Goal: Understand process/instructions

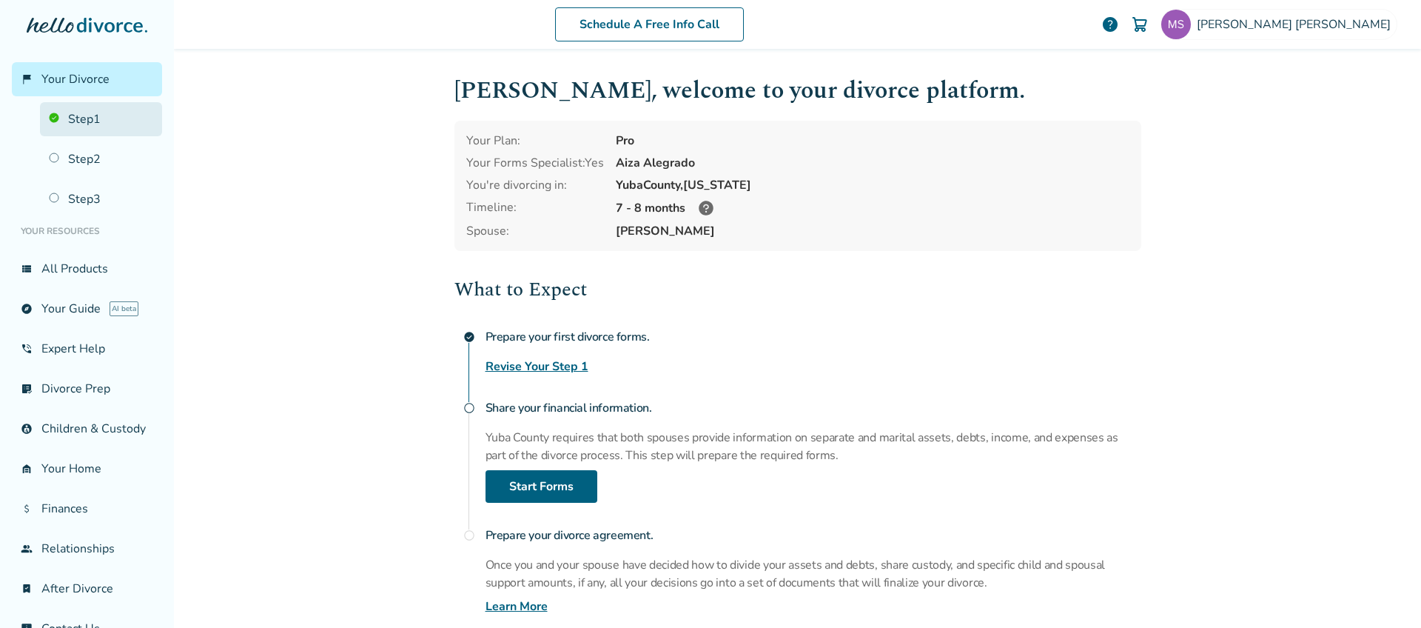
click at [86, 128] on link "Step 1" at bounding box center [101, 119] width 122 height 34
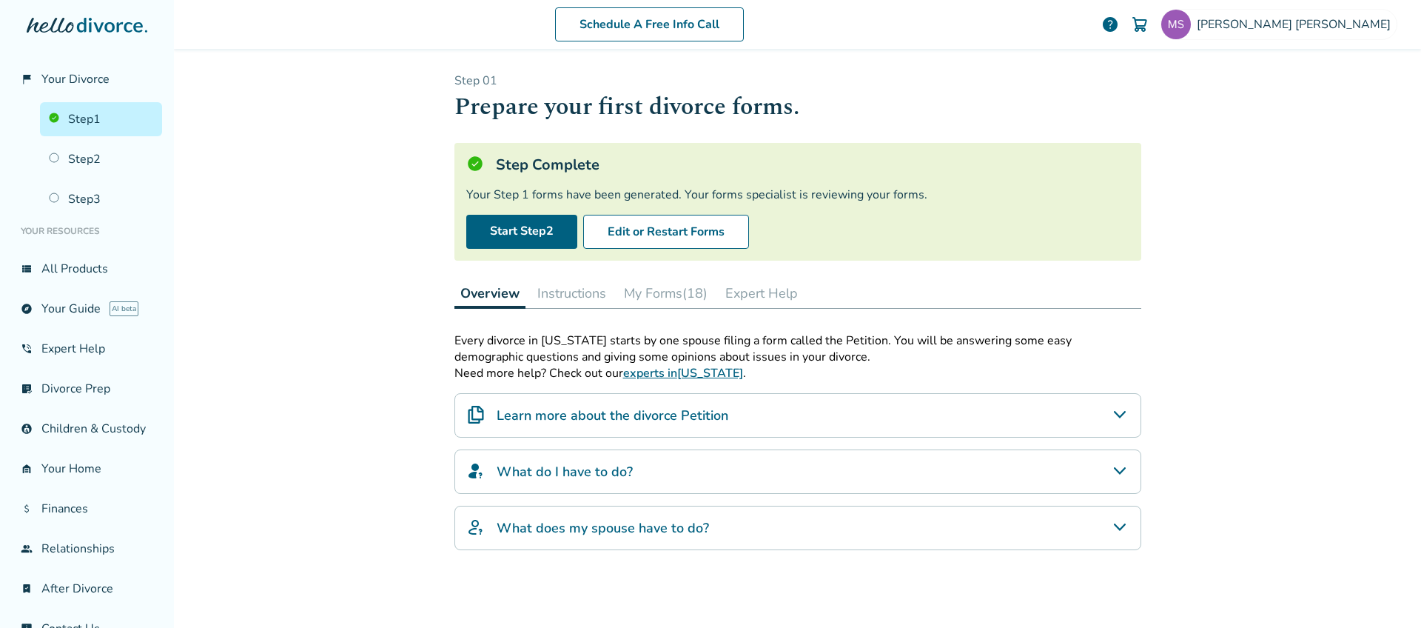
click at [648, 299] on button "My Forms (18)" at bounding box center [665, 293] width 95 height 30
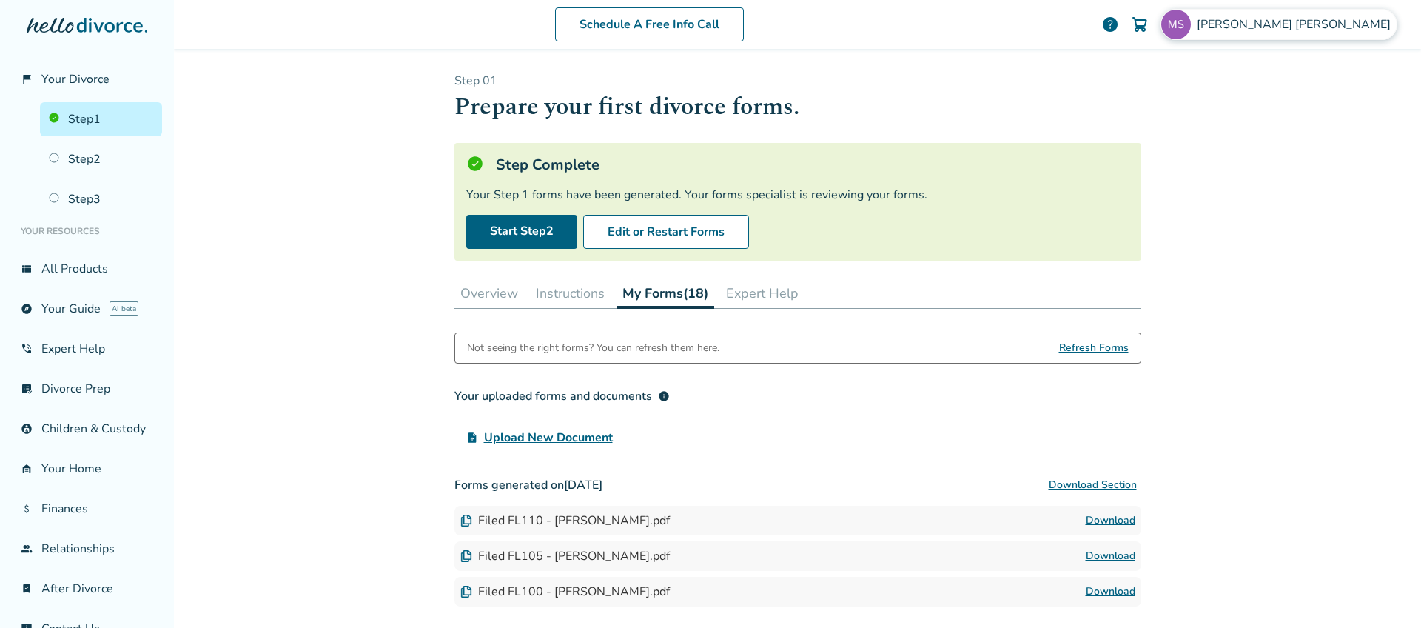
click at [1363, 25] on span "[PERSON_NAME]" at bounding box center [1297, 24] width 200 height 16
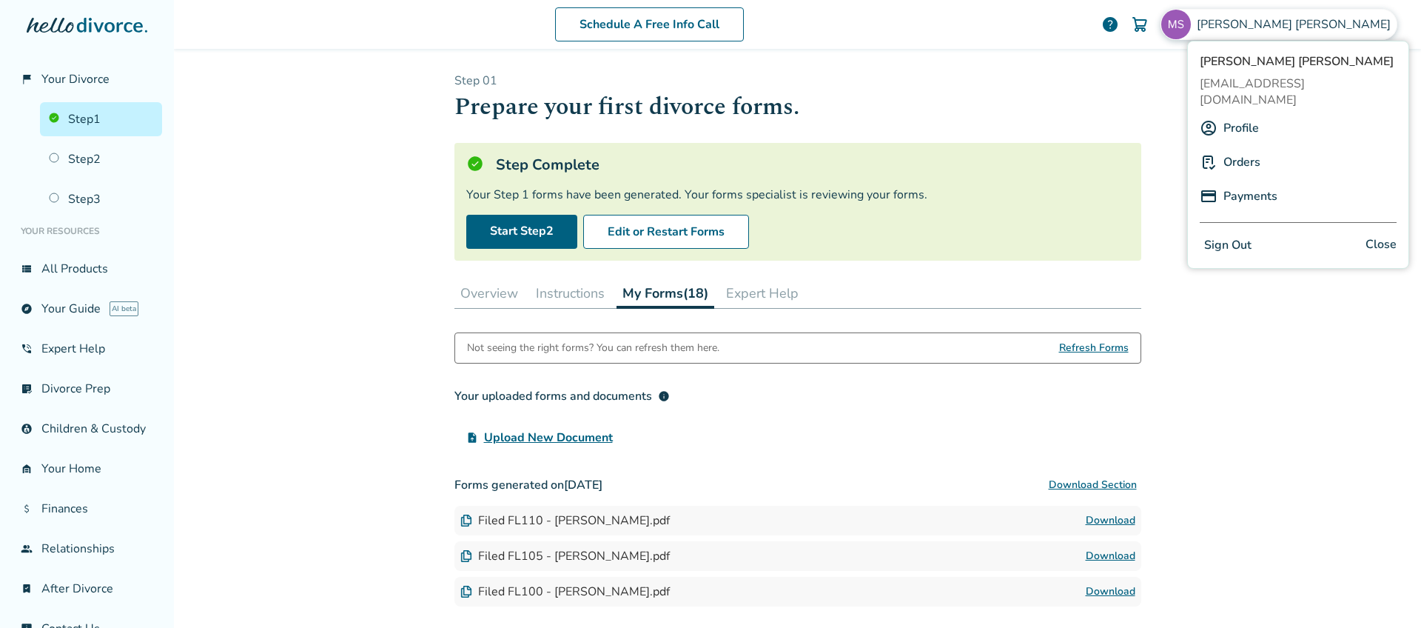
click at [1252, 182] on link "Payments" at bounding box center [1250, 196] width 54 height 28
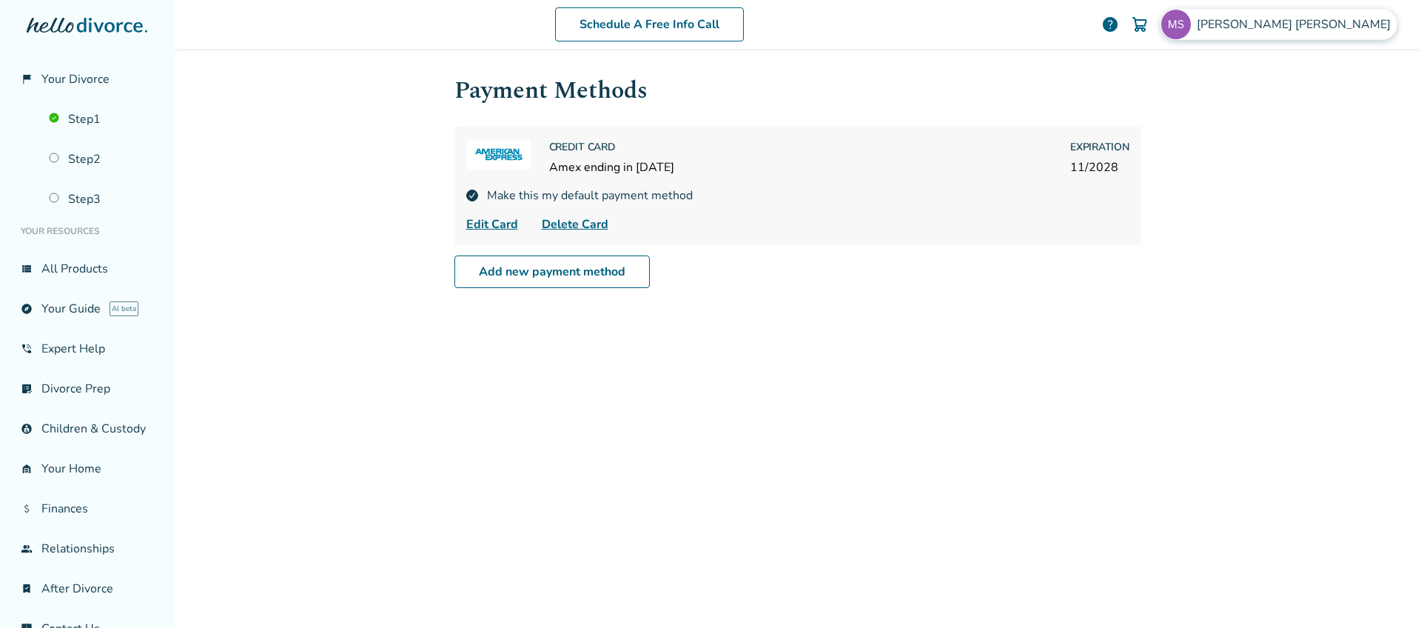
click at [1327, 28] on span "[PERSON_NAME]" at bounding box center [1297, 24] width 200 height 16
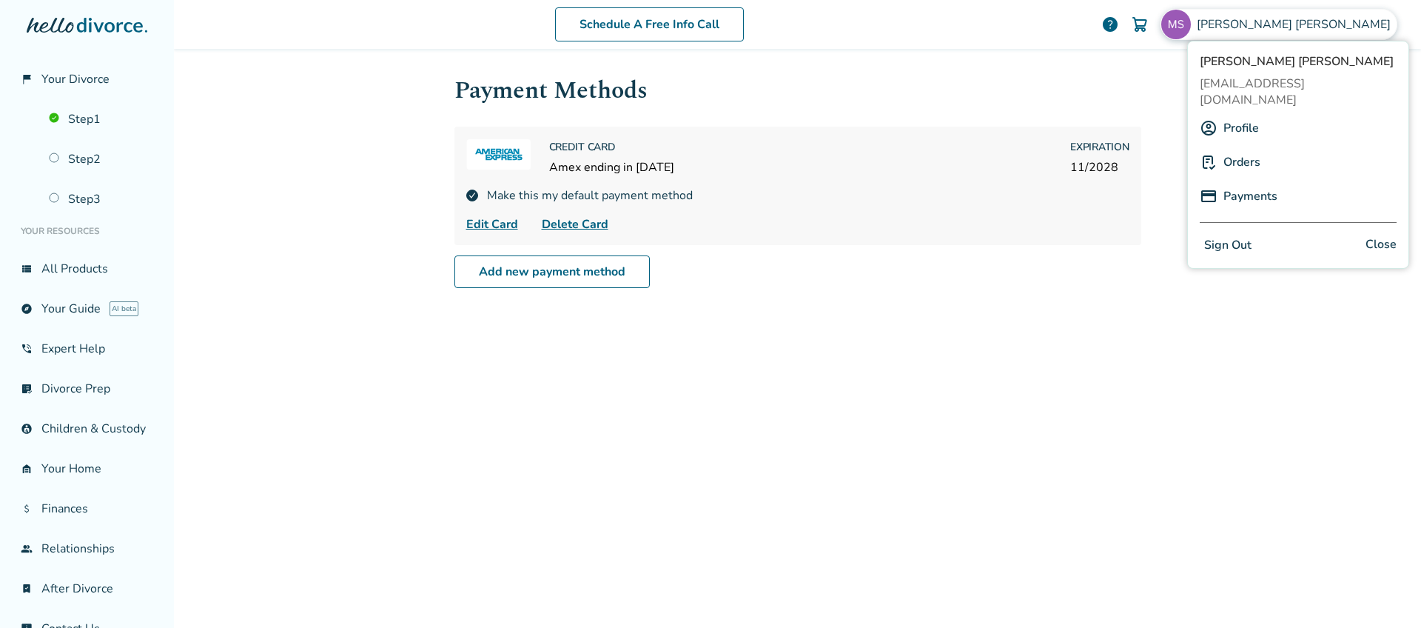
click at [1259, 148] on link "Orders" at bounding box center [1241, 162] width 37 height 28
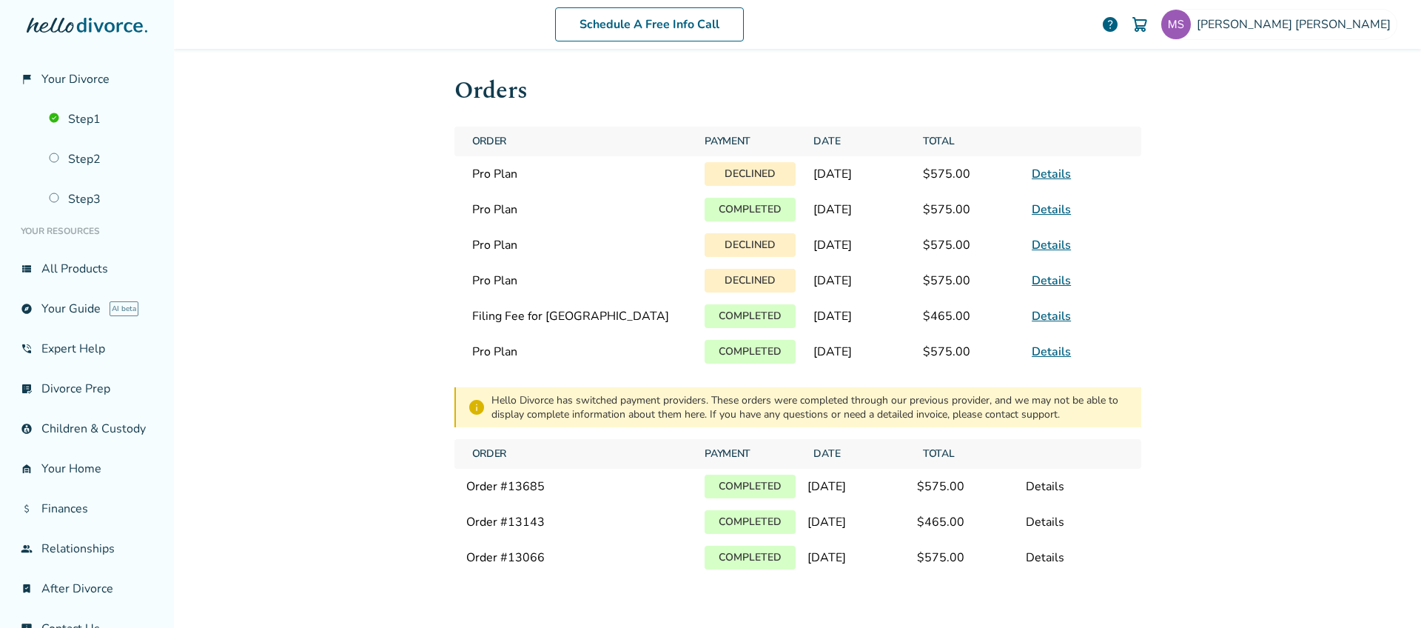
click at [1053, 172] on link "Details" at bounding box center [1051, 174] width 39 height 16
click at [69, 446] on link "account_child Children & Custody" at bounding box center [87, 429] width 150 height 34
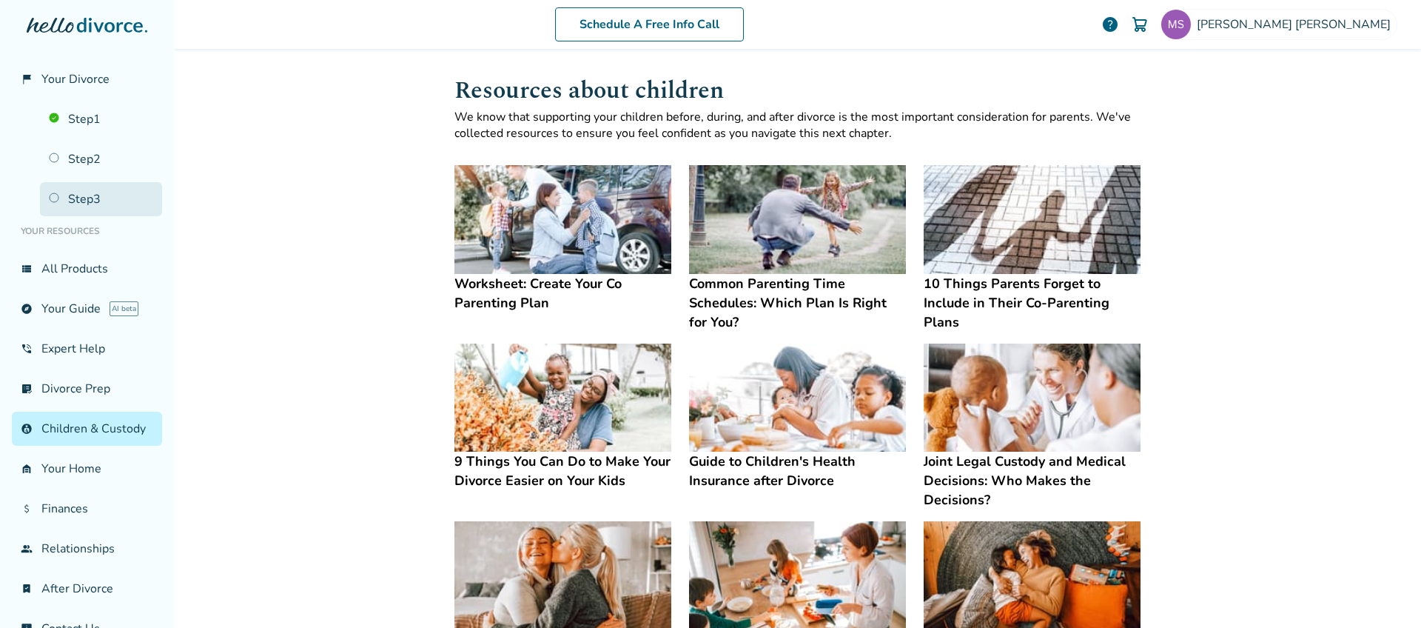
click at [103, 192] on link "Step 3" at bounding box center [101, 199] width 122 height 34
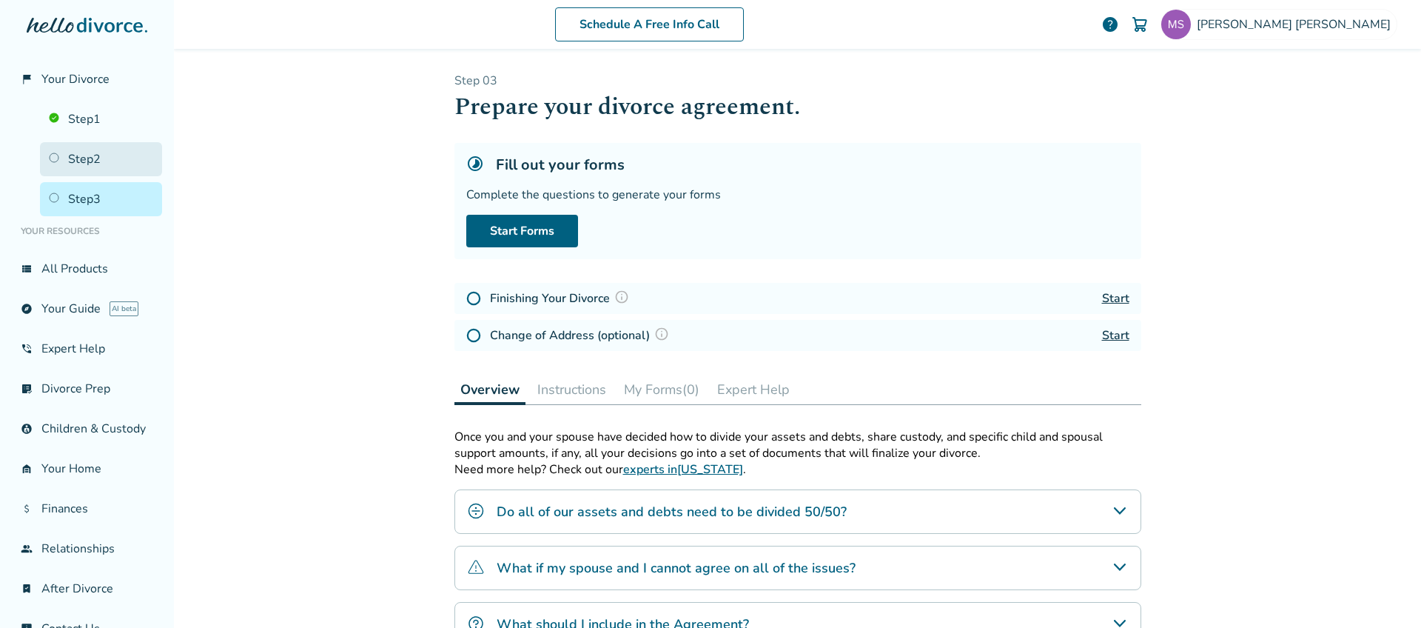
click at [103, 155] on link "Step 2" at bounding box center [101, 159] width 122 height 34
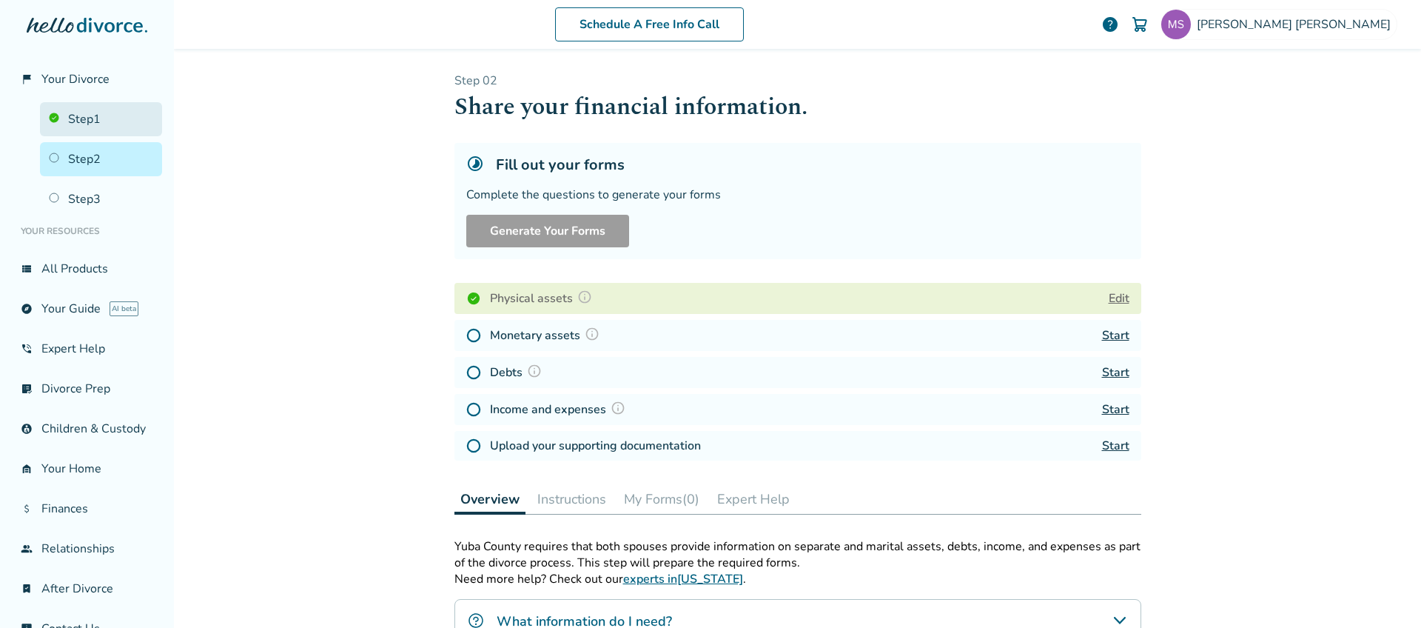
click at [69, 111] on link "Step 1" at bounding box center [101, 119] width 122 height 34
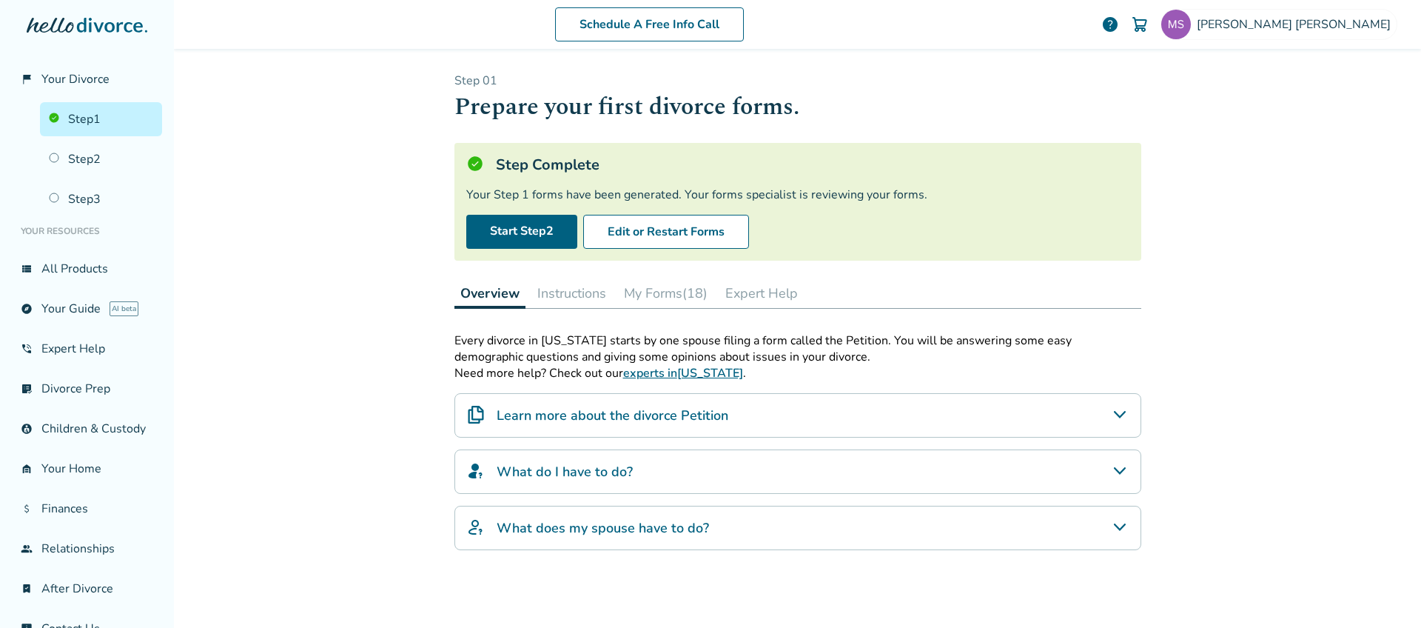
click at [585, 295] on button "Instructions" at bounding box center [571, 293] width 81 height 30
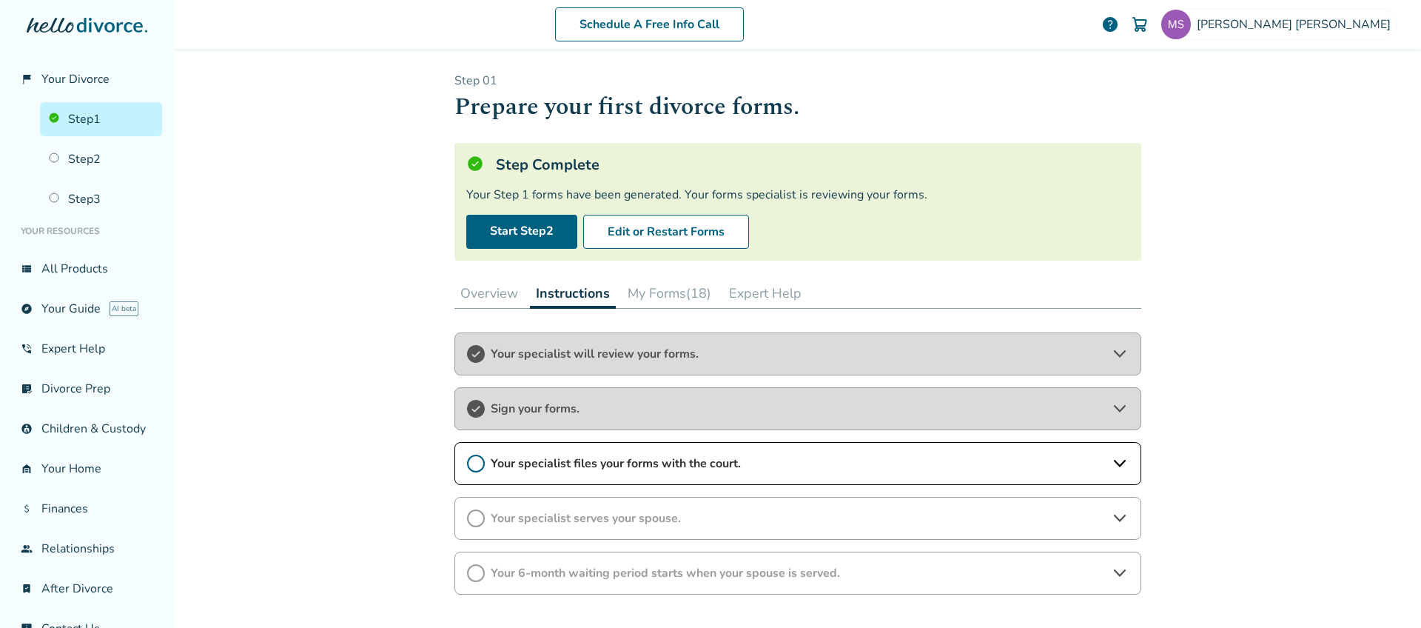
click at [782, 519] on span "Your specialist serves your spouse." at bounding box center [798, 518] width 614 height 16
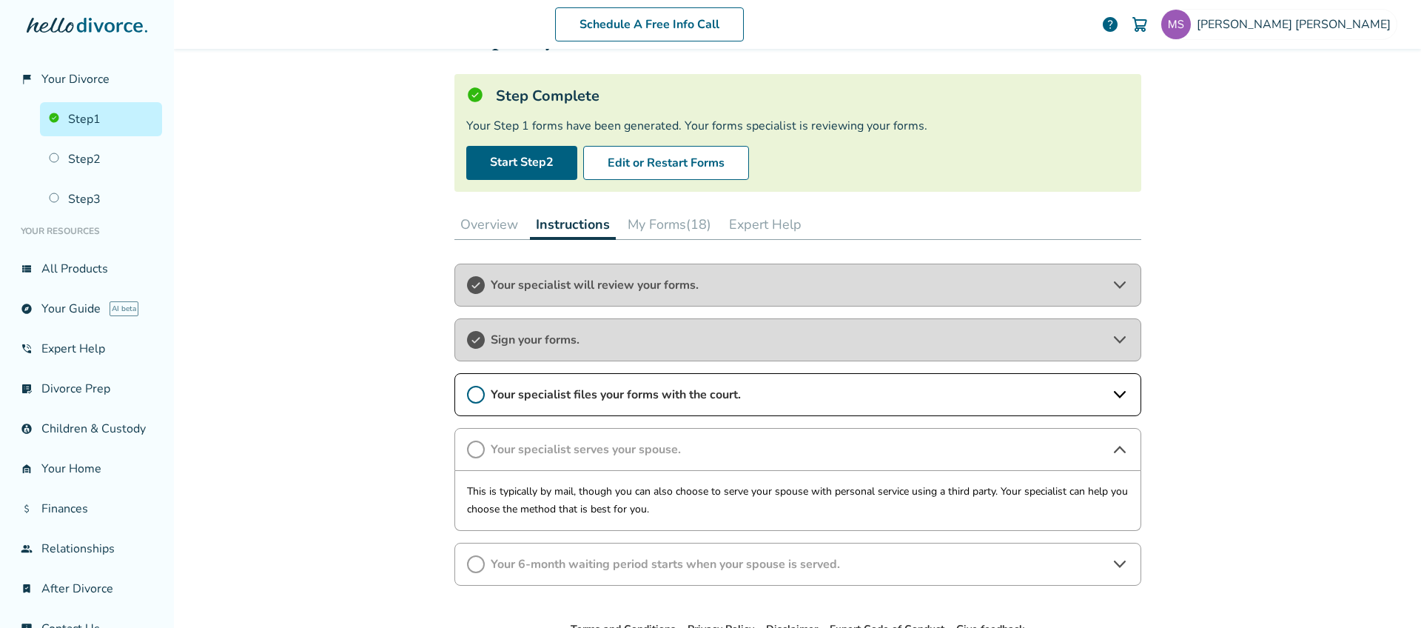
scroll to position [121, 0]
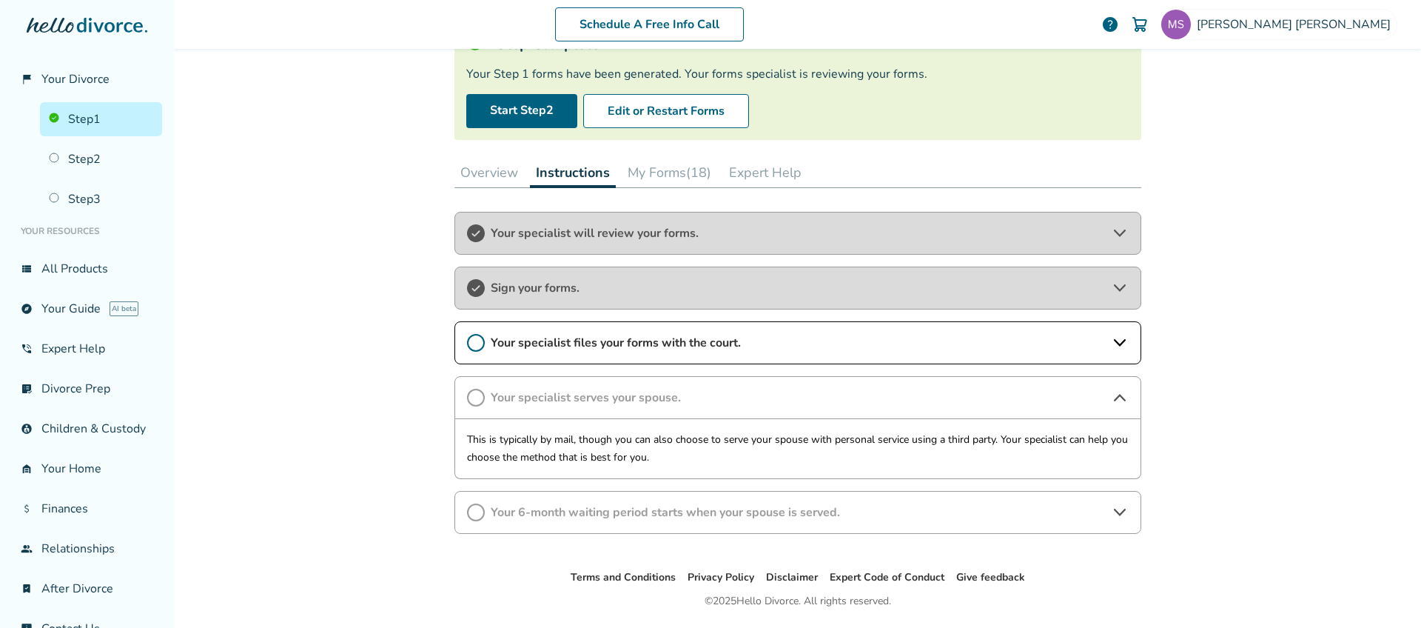
click at [782, 517] on span "Your 6-month waiting period starts when your spouse is served." at bounding box center [798, 512] width 614 height 16
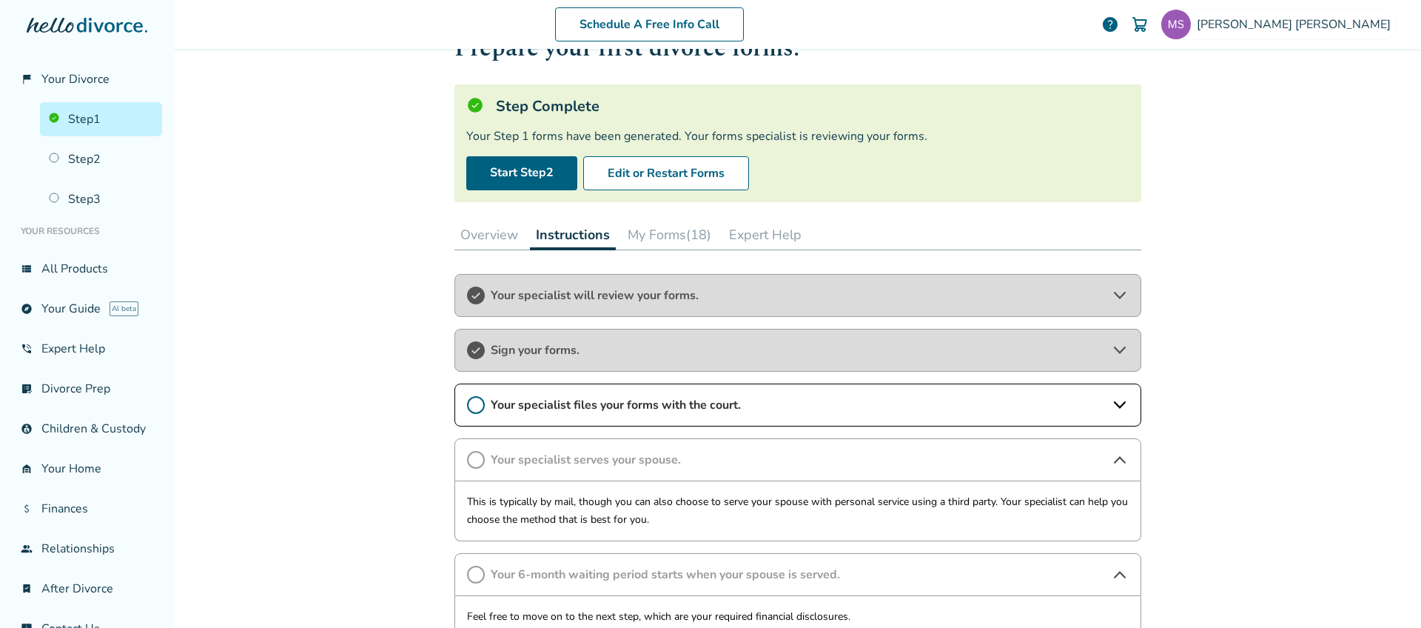
scroll to position [0, 0]
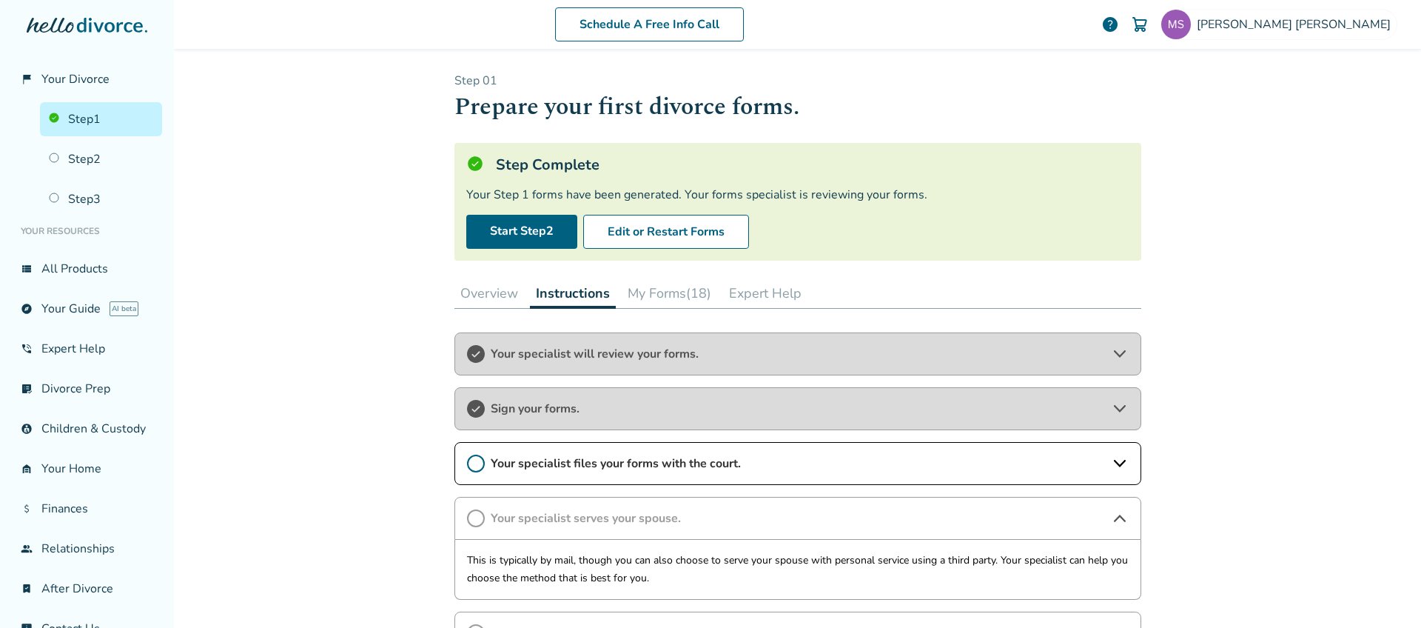
click at [677, 296] on button "My Forms (18)" at bounding box center [669, 293] width 95 height 30
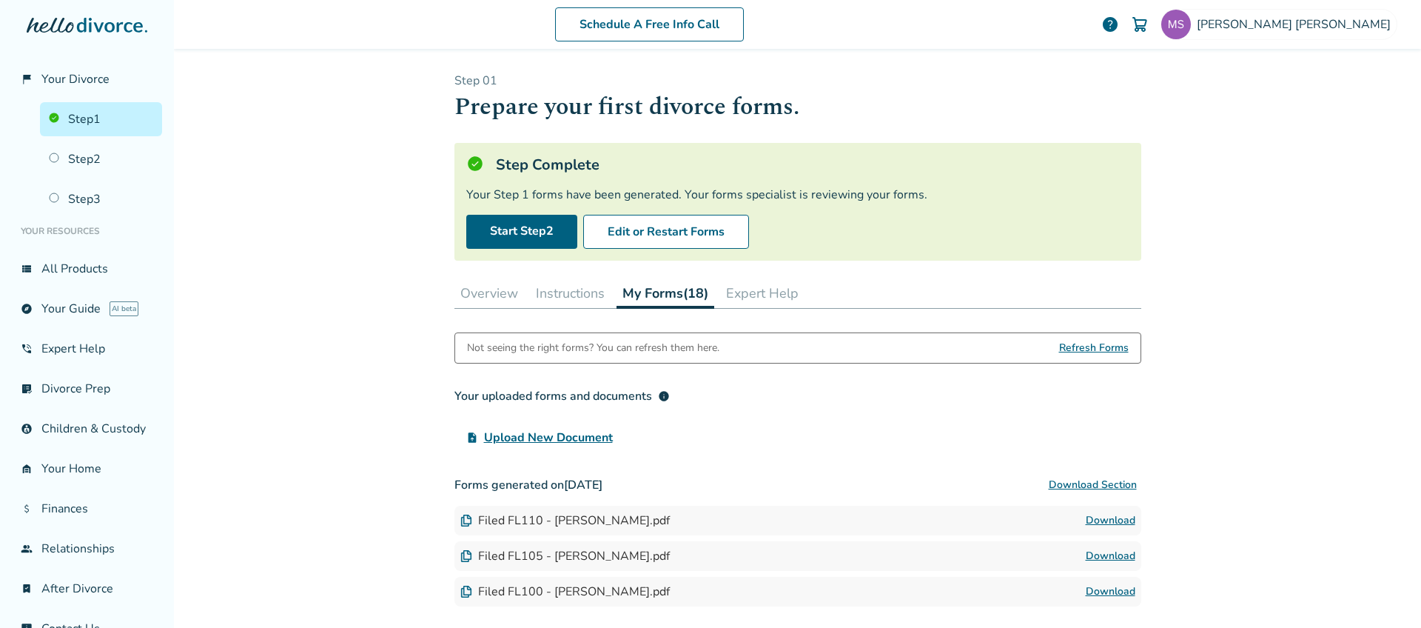
scroll to position [161, 0]
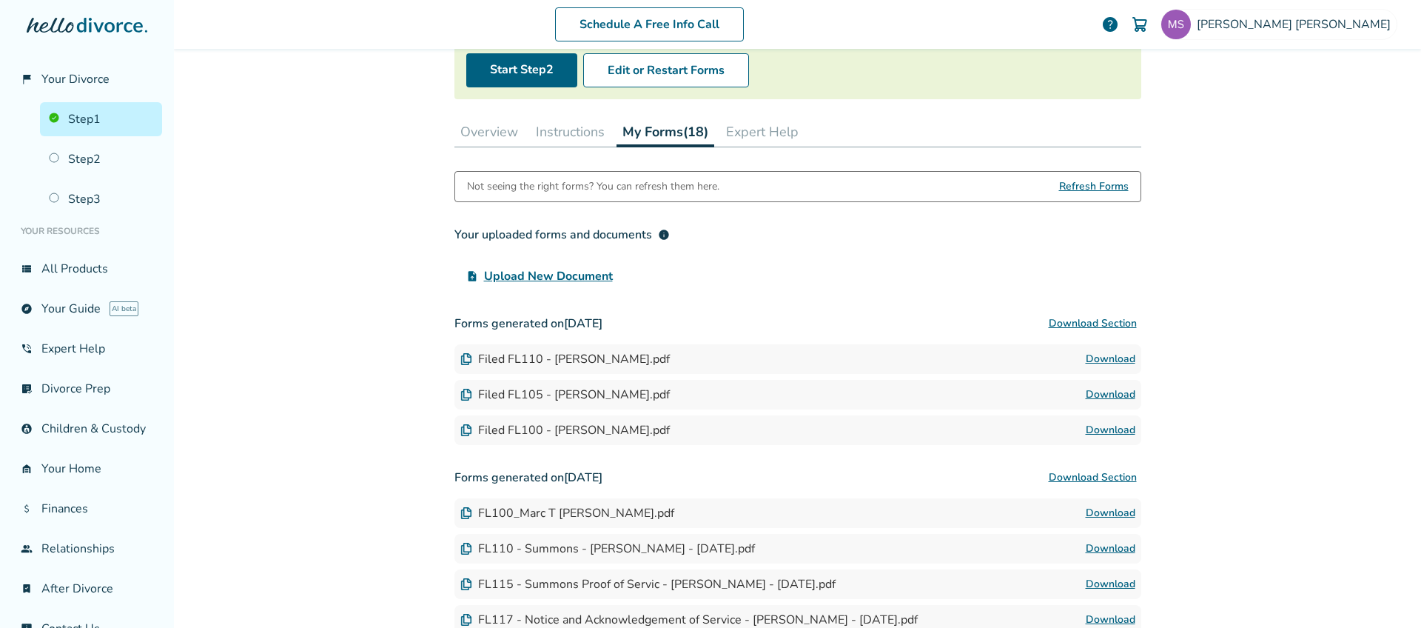
click at [1104, 190] on span "Refresh Forms" at bounding box center [1094, 187] width 70 height 30
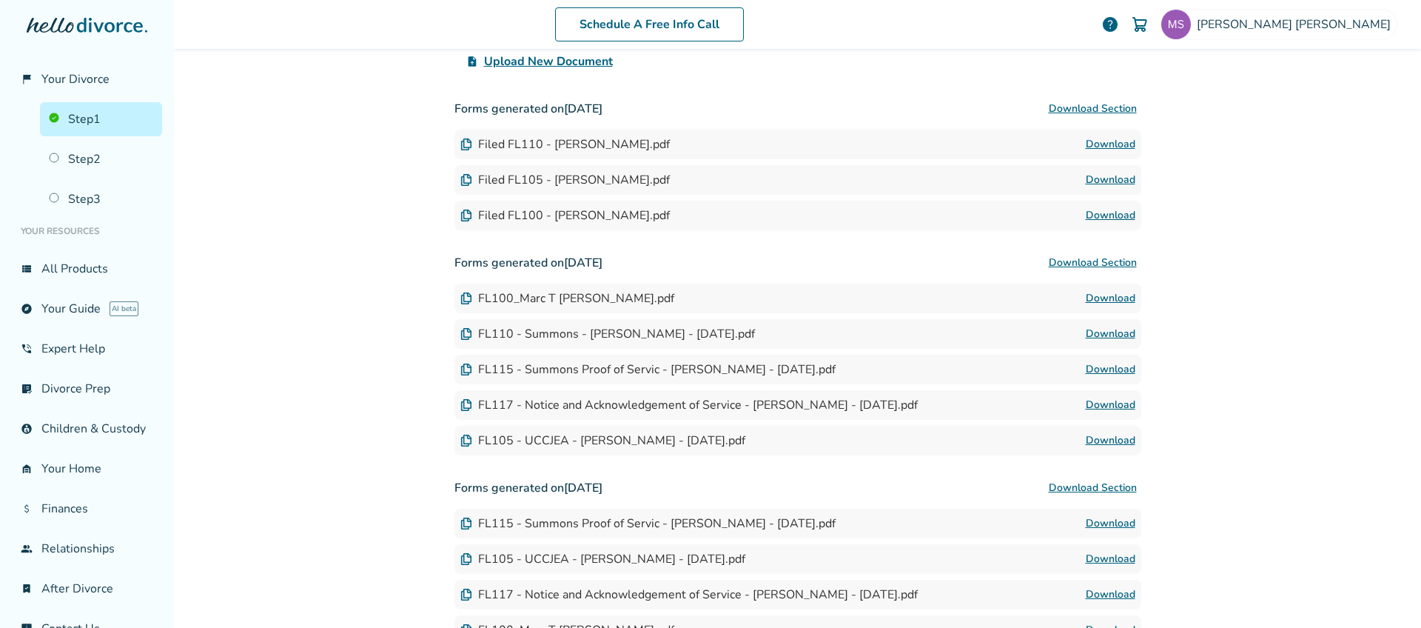
scroll to position [0, 0]
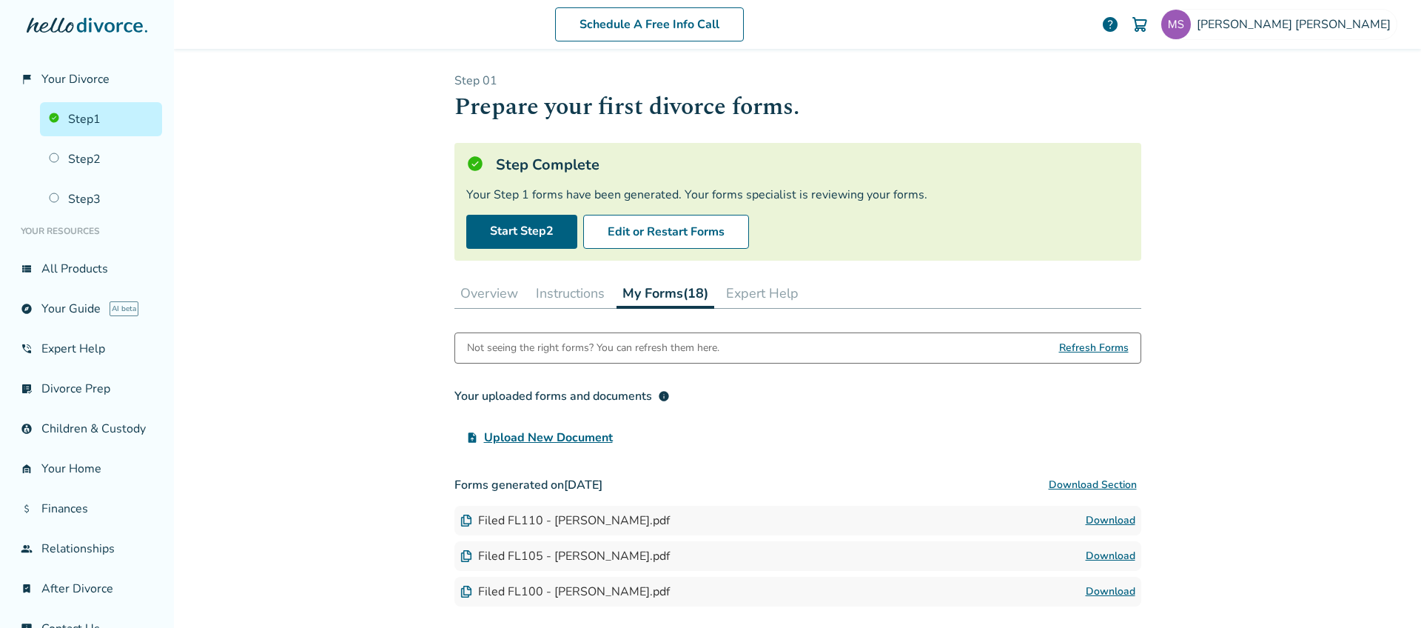
click at [506, 298] on button "Overview" at bounding box center [489, 293] width 70 height 30
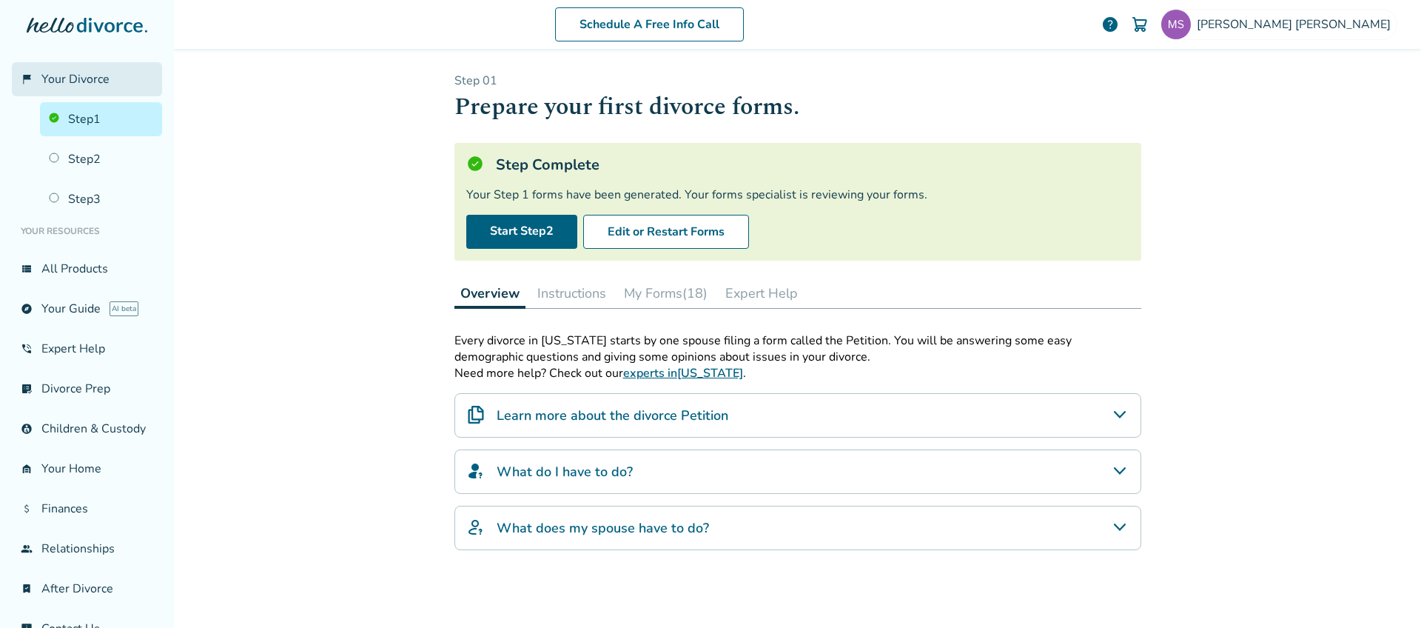
click at [72, 84] on span "Your Divorce" at bounding box center [75, 79] width 68 height 16
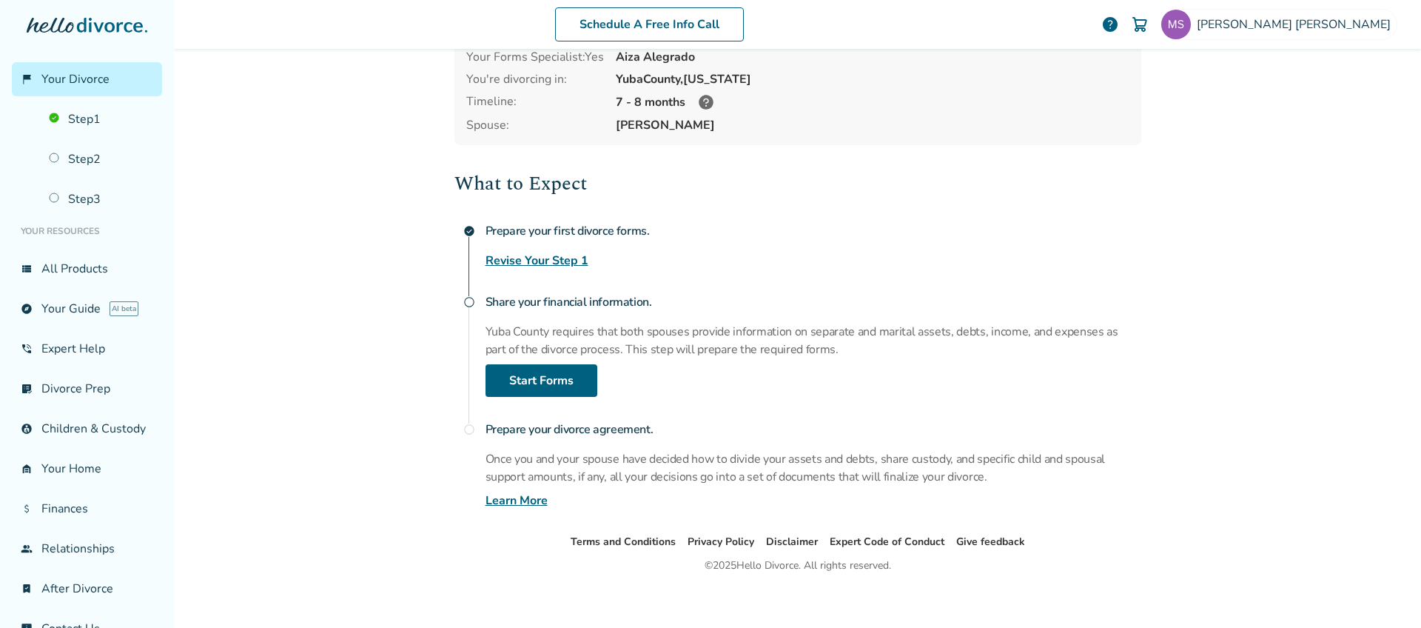
scroll to position [115, 0]
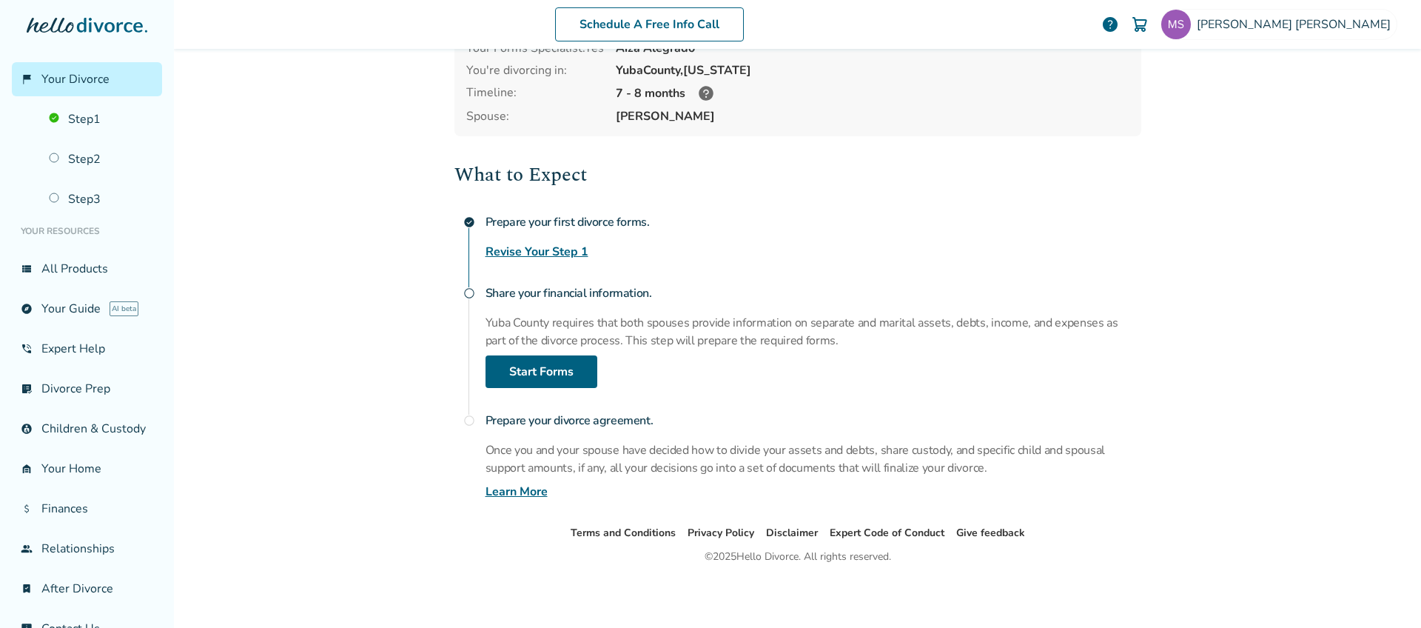
click at [528, 497] on link "Learn More" at bounding box center [517, 492] width 62 height 18
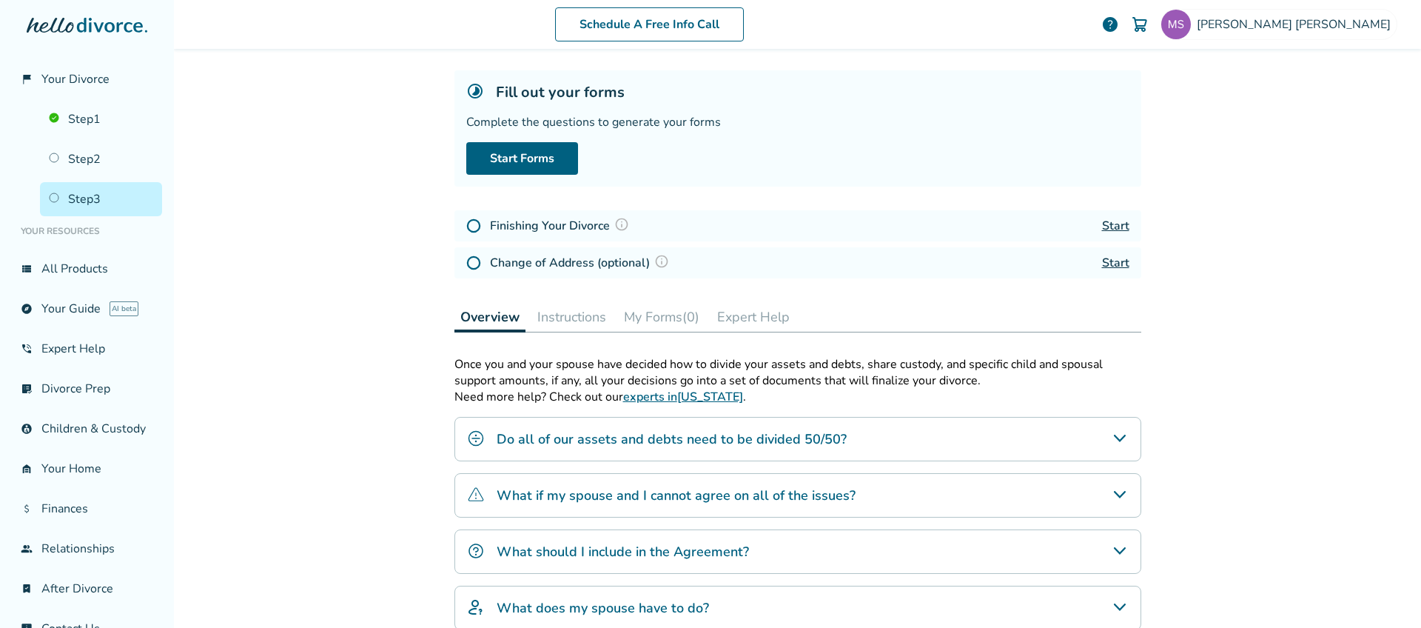
scroll to position [158, 0]
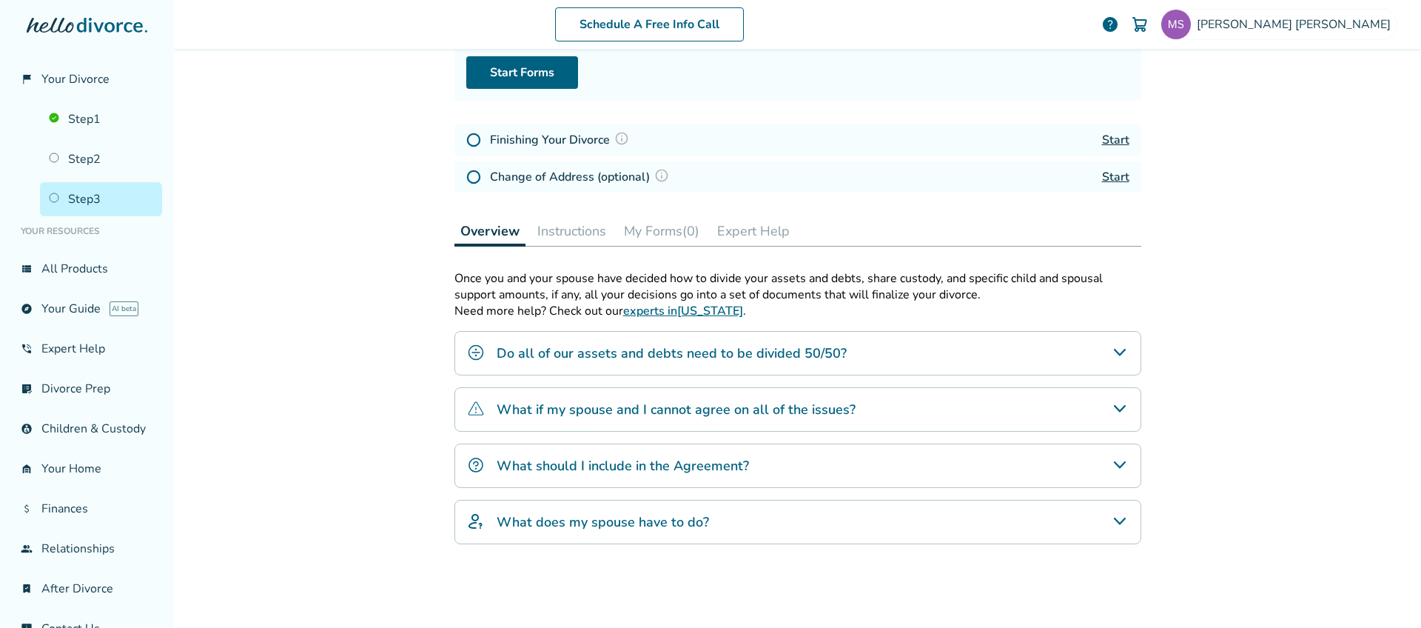
click at [556, 232] on button "Instructions" at bounding box center [571, 231] width 81 height 30
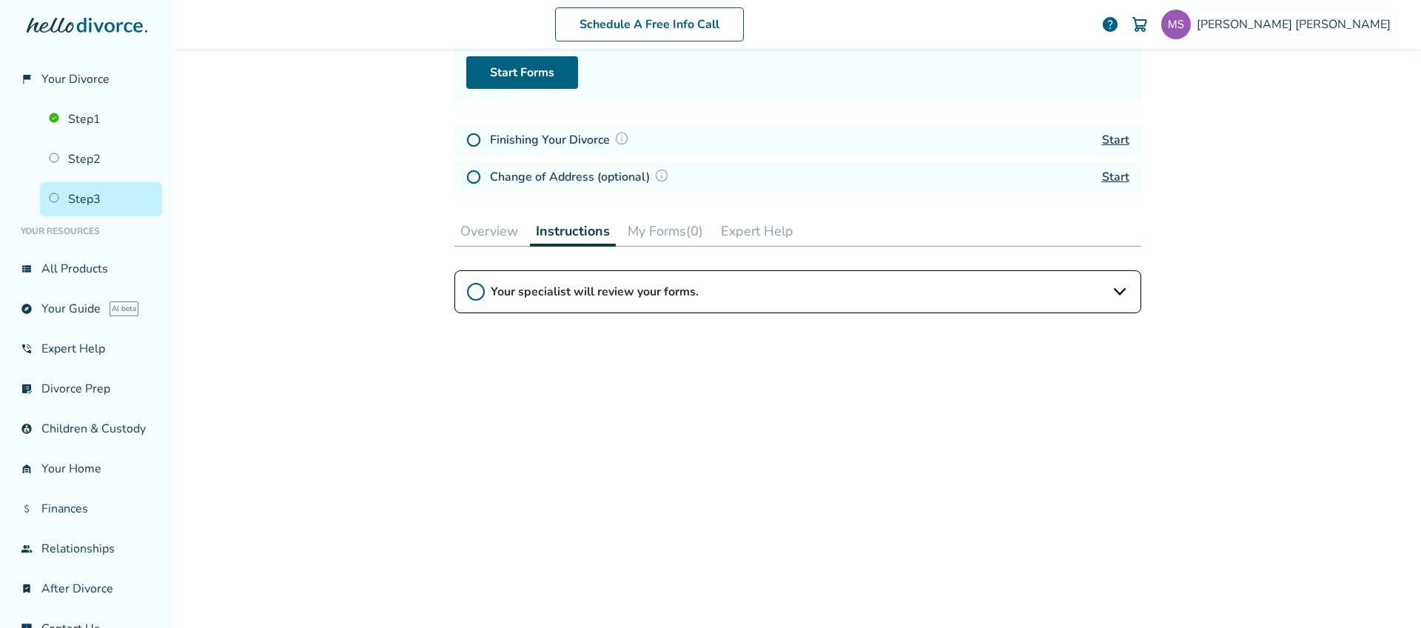
click at [545, 297] on span "Your specialist will review your forms." at bounding box center [798, 291] width 614 height 16
click at [720, 235] on button "Expert Help" at bounding box center [757, 231] width 84 height 30
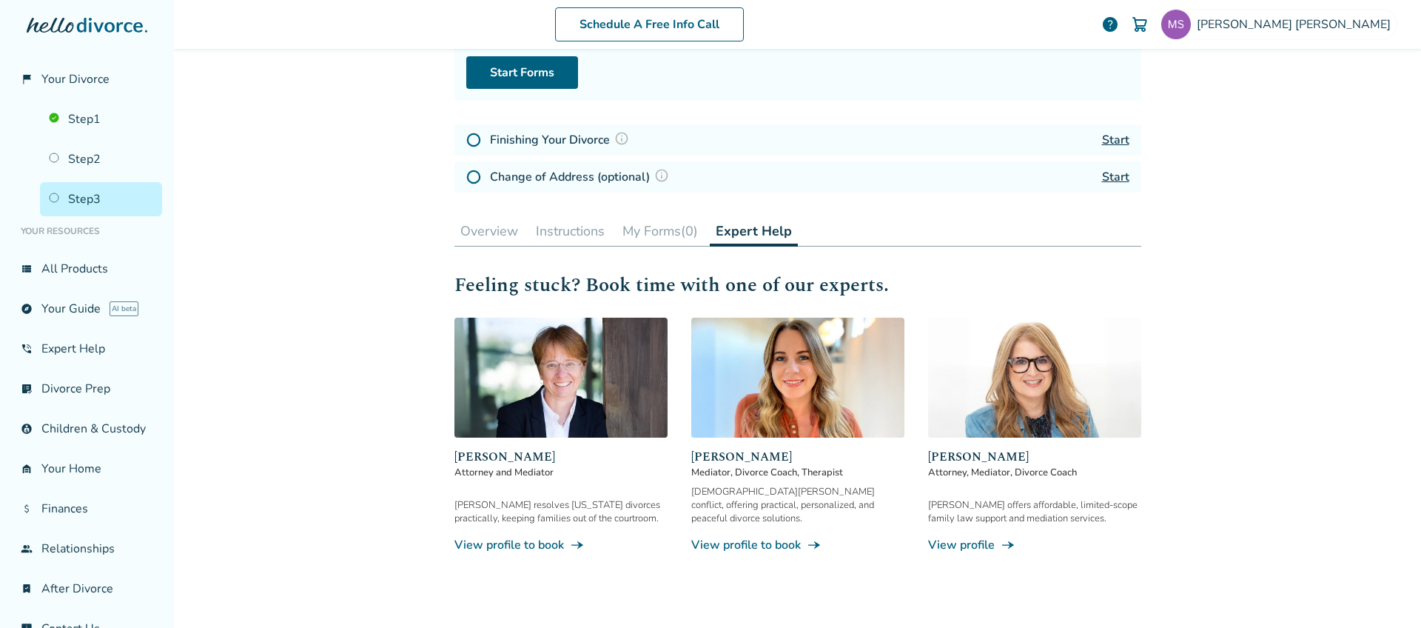
click at [491, 229] on button "Overview" at bounding box center [489, 231] width 70 height 30
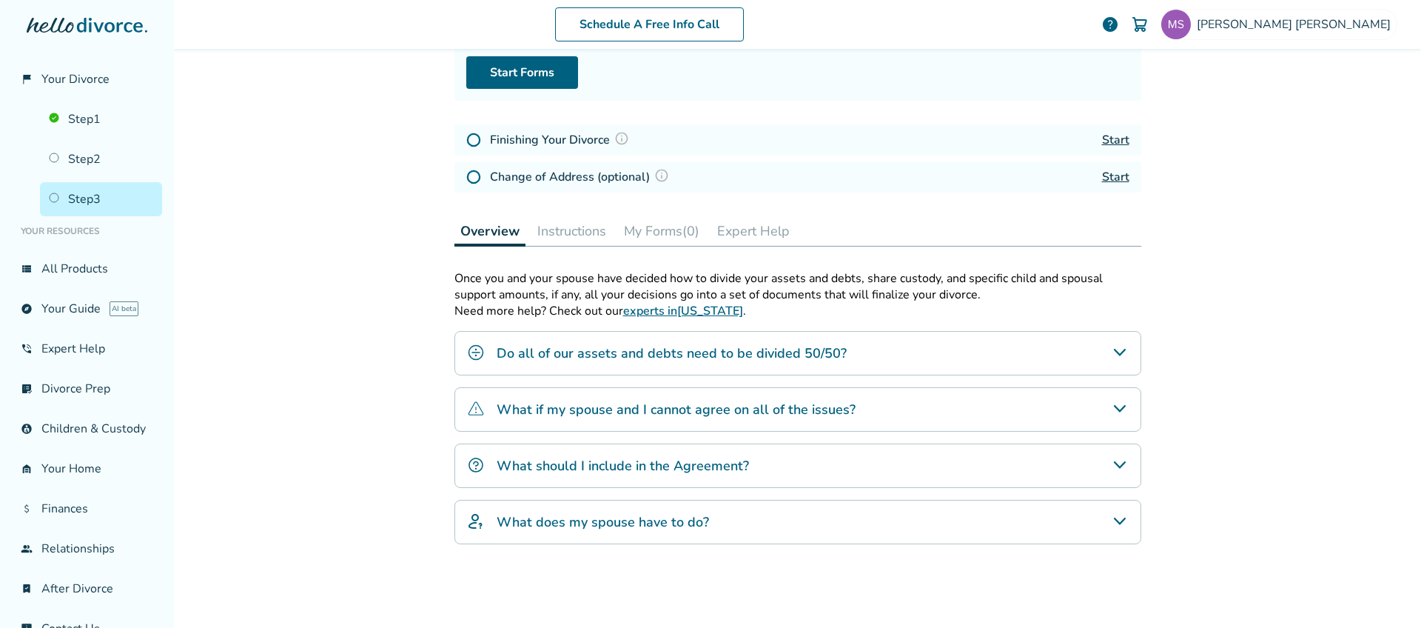
scroll to position [178, 0]
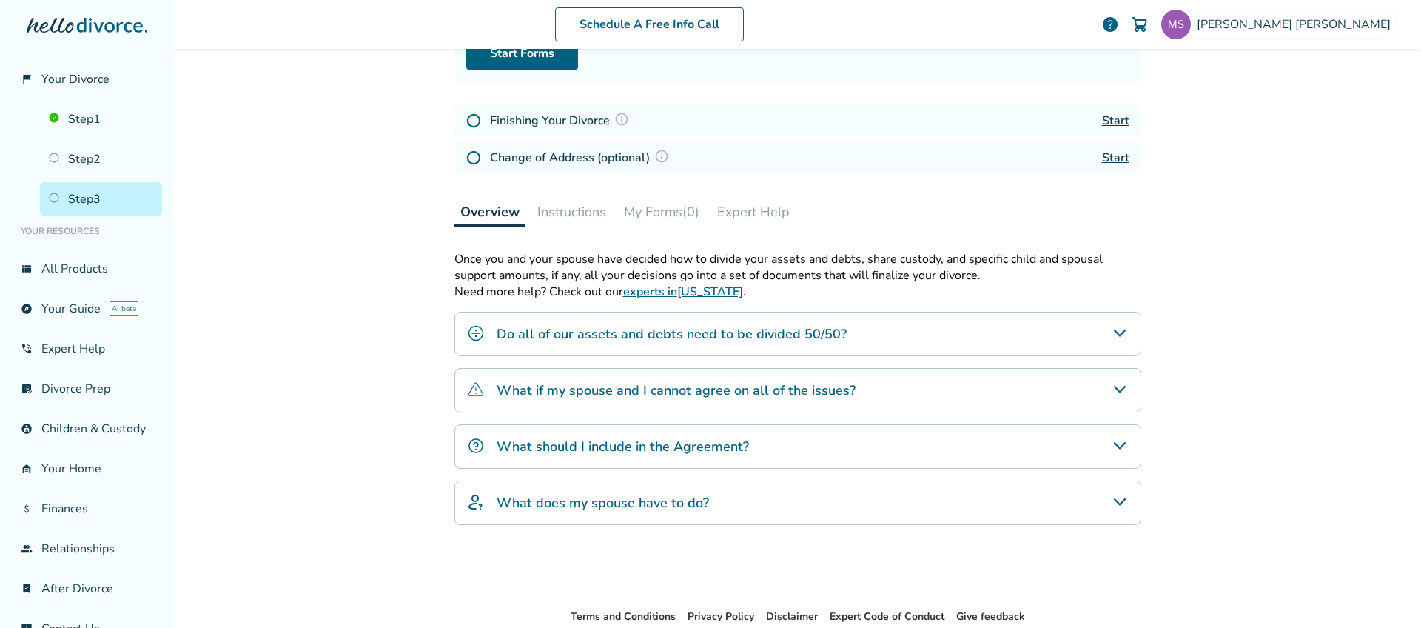
click at [571, 506] on h4 "What does my spouse have to do?" at bounding box center [603, 502] width 212 height 19
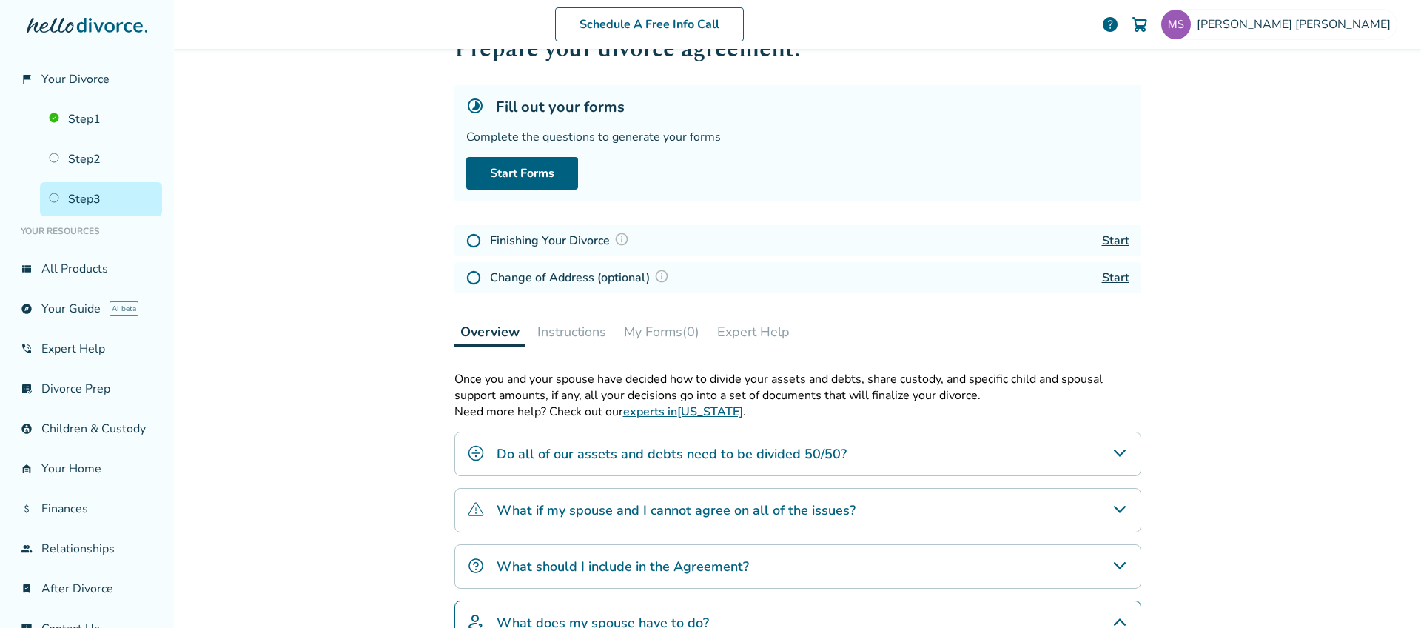
scroll to position [0, 0]
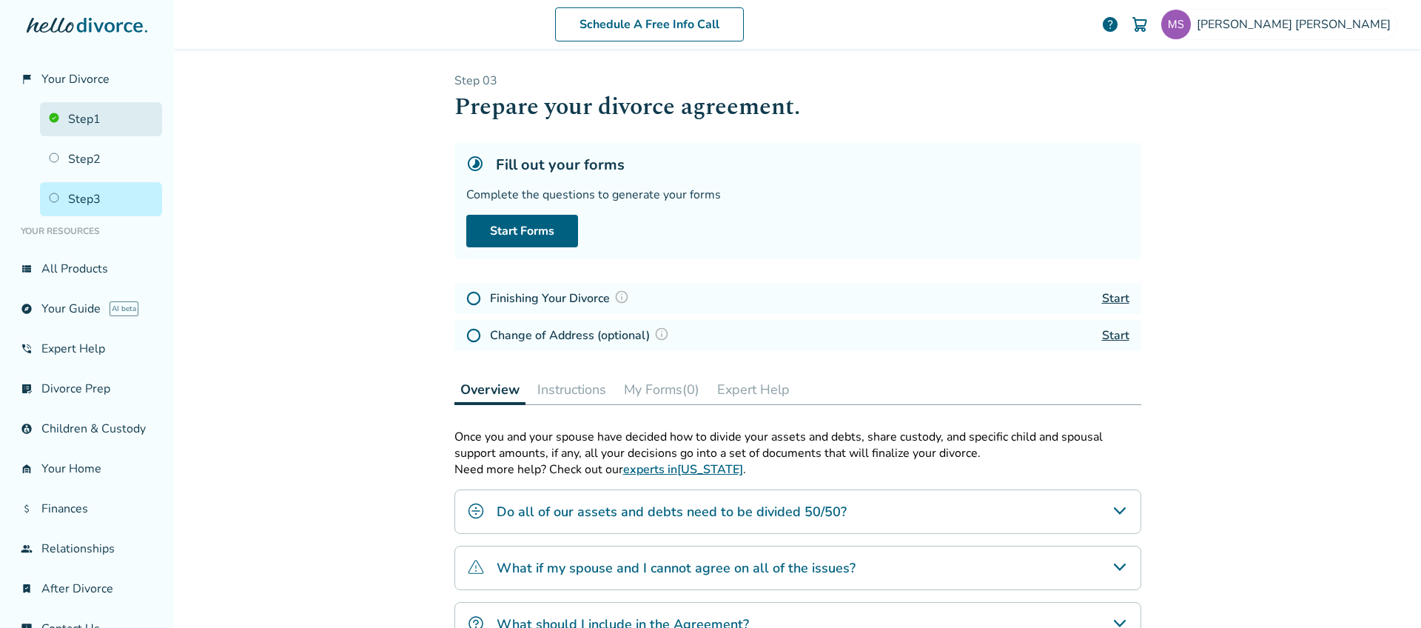
click at [84, 124] on link "Step 1" at bounding box center [101, 119] width 122 height 34
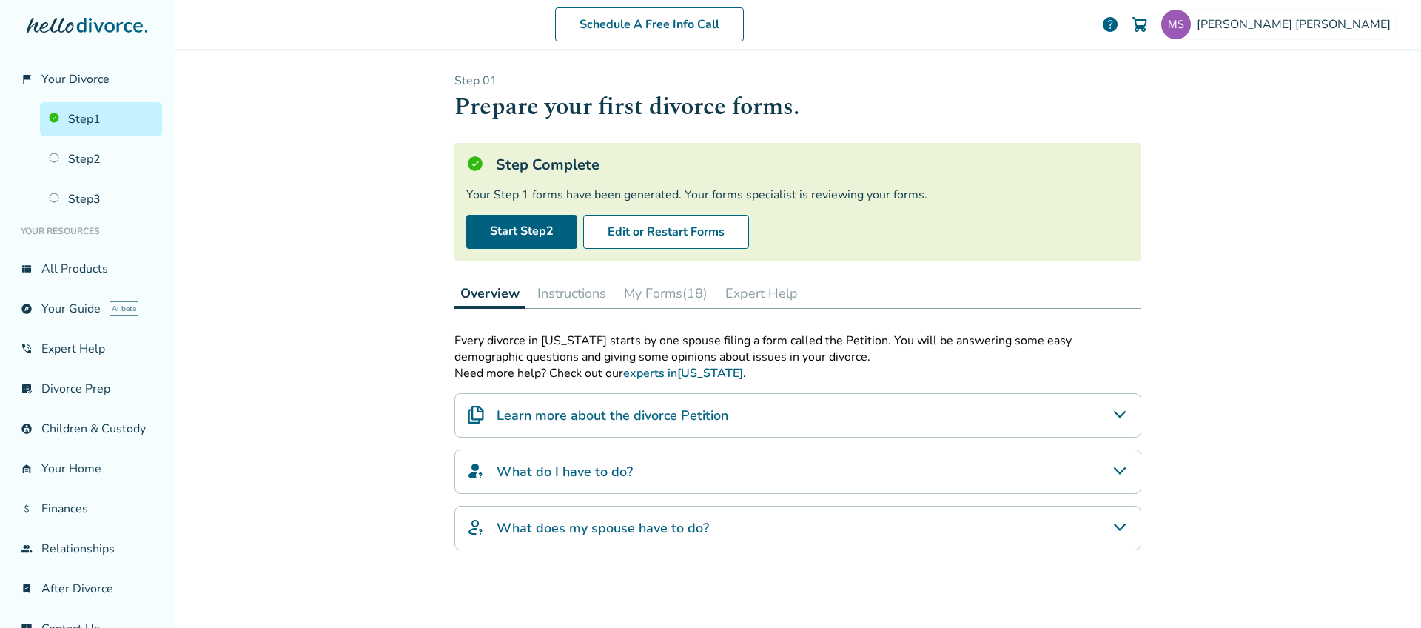
scroll to position [165, 0]
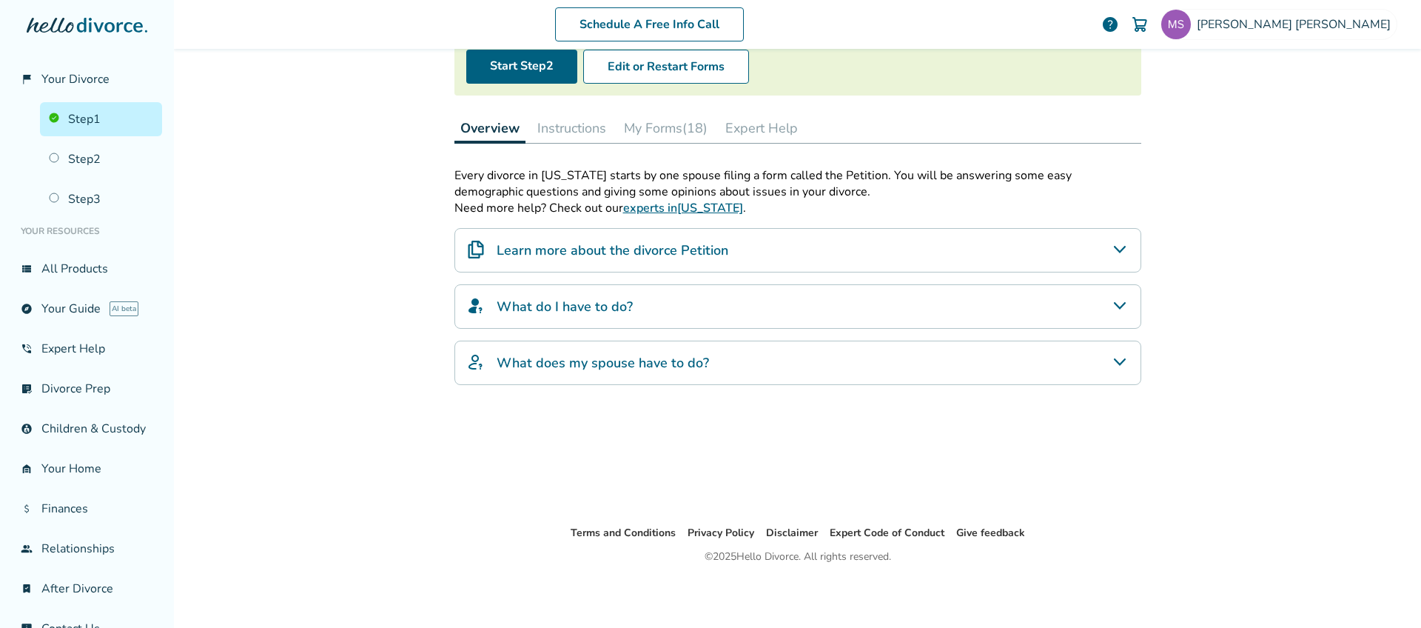
click at [561, 362] on h4 "What does my spouse have to do?" at bounding box center [603, 362] width 212 height 19
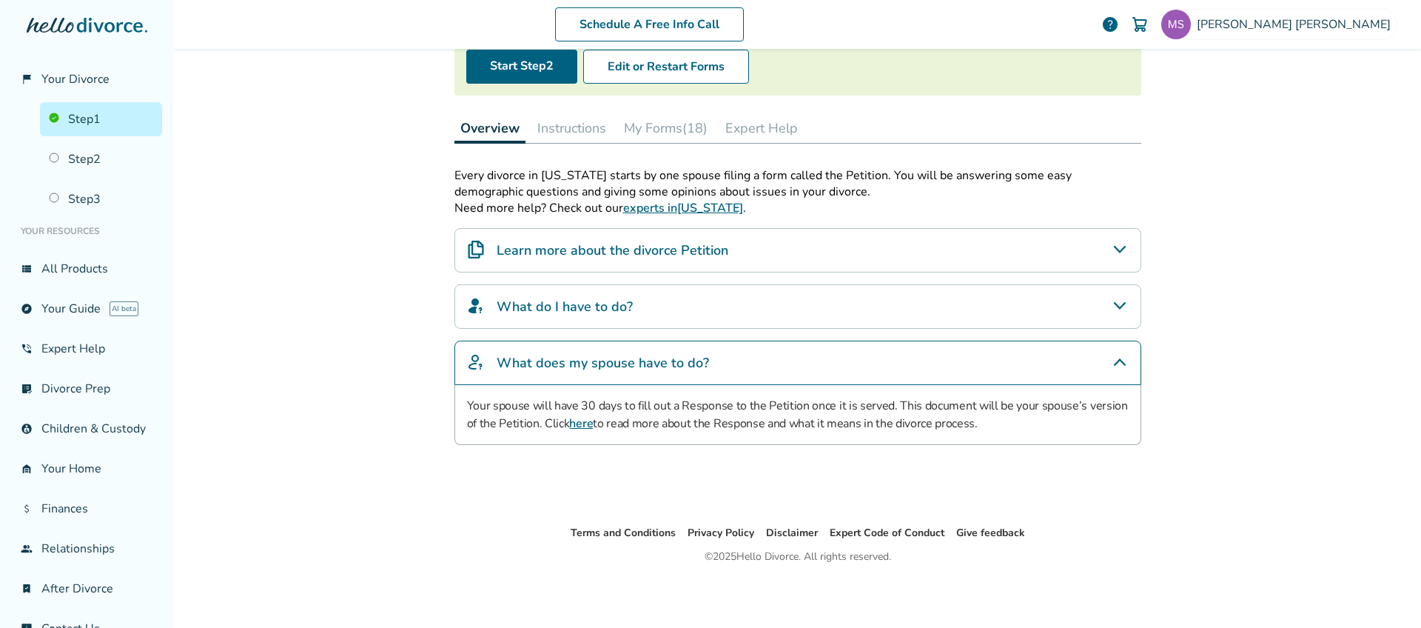
click at [569, 427] on link "here" at bounding box center [581, 423] width 24 height 16
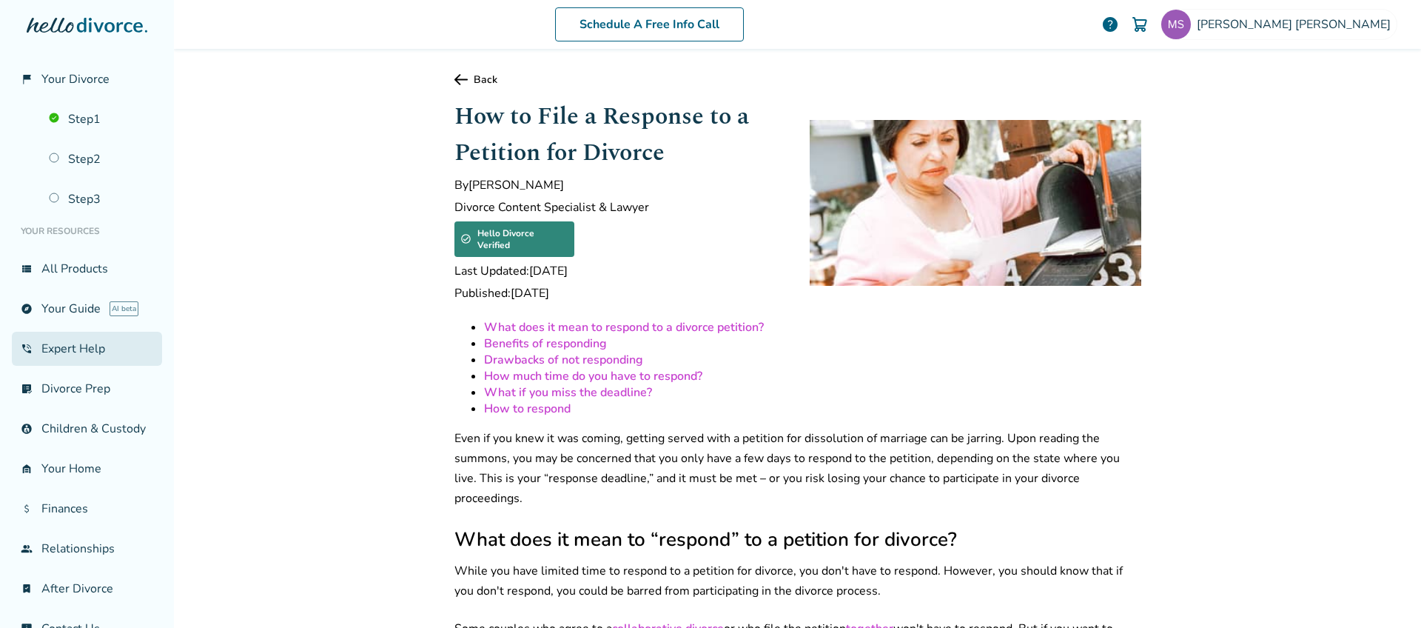
scroll to position [52, 0]
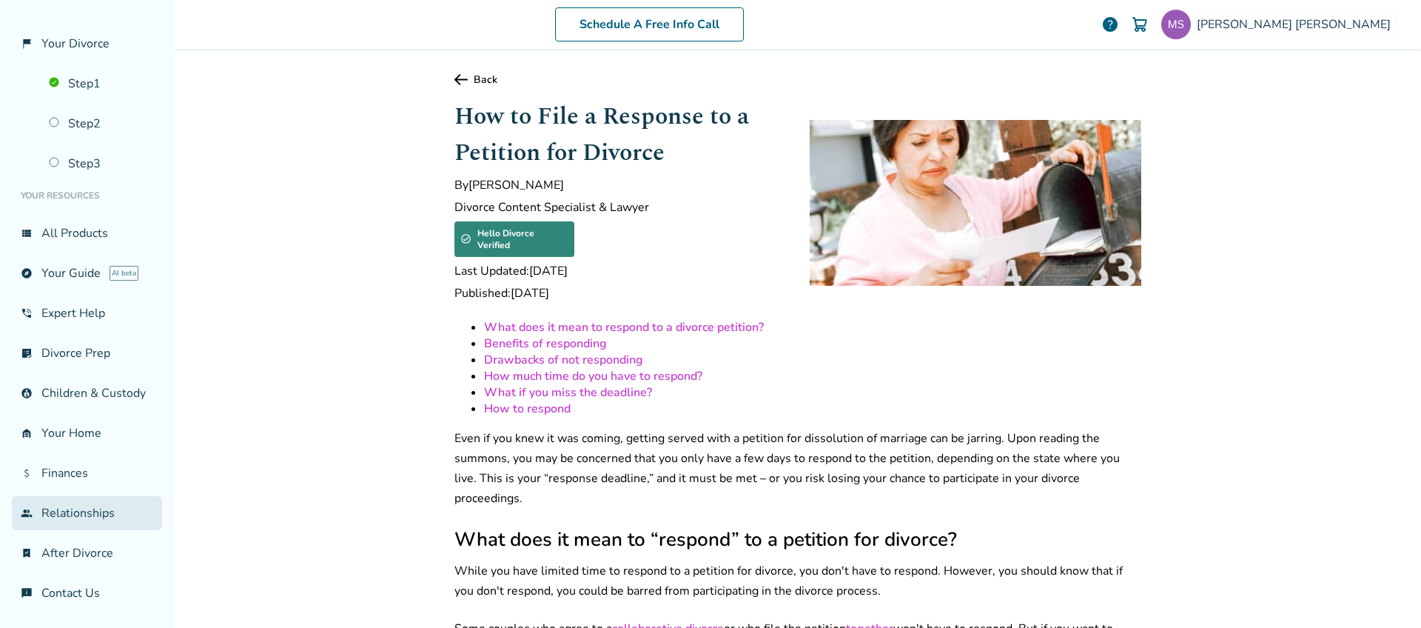
click at [83, 508] on link "group Relationships" at bounding box center [87, 513] width 150 height 34
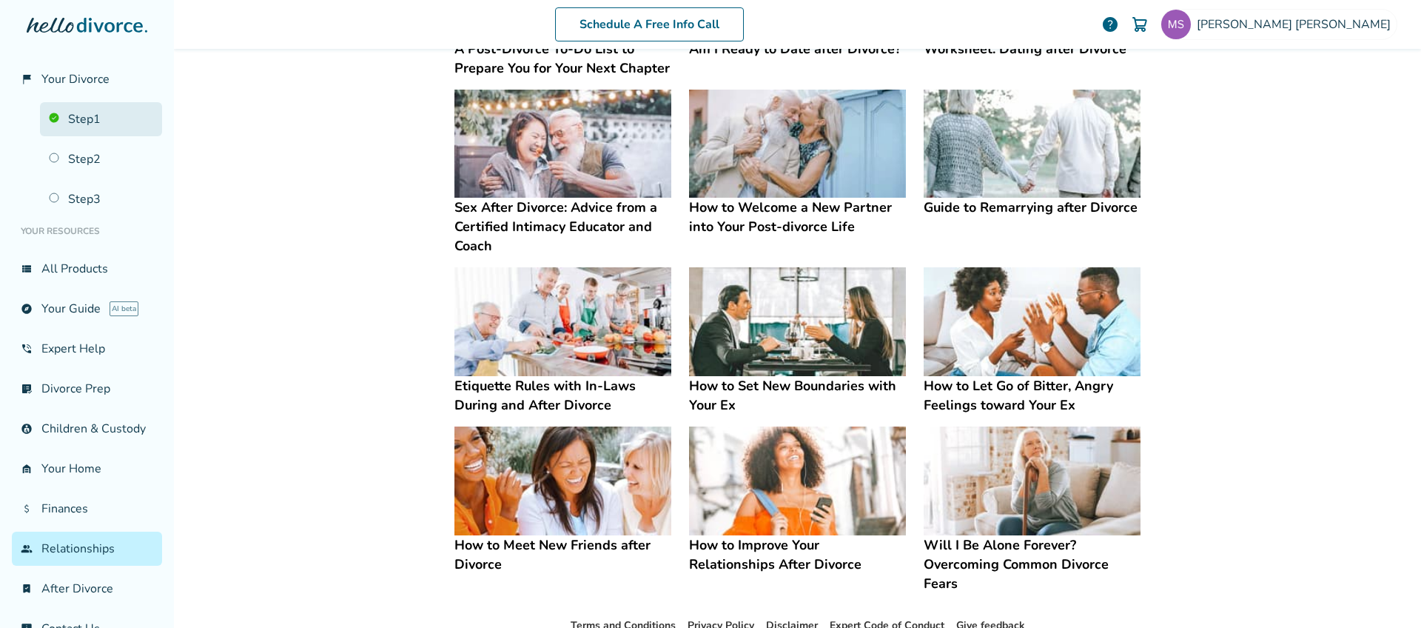
click at [93, 129] on link "Step 1" at bounding box center [101, 119] width 122 height 34
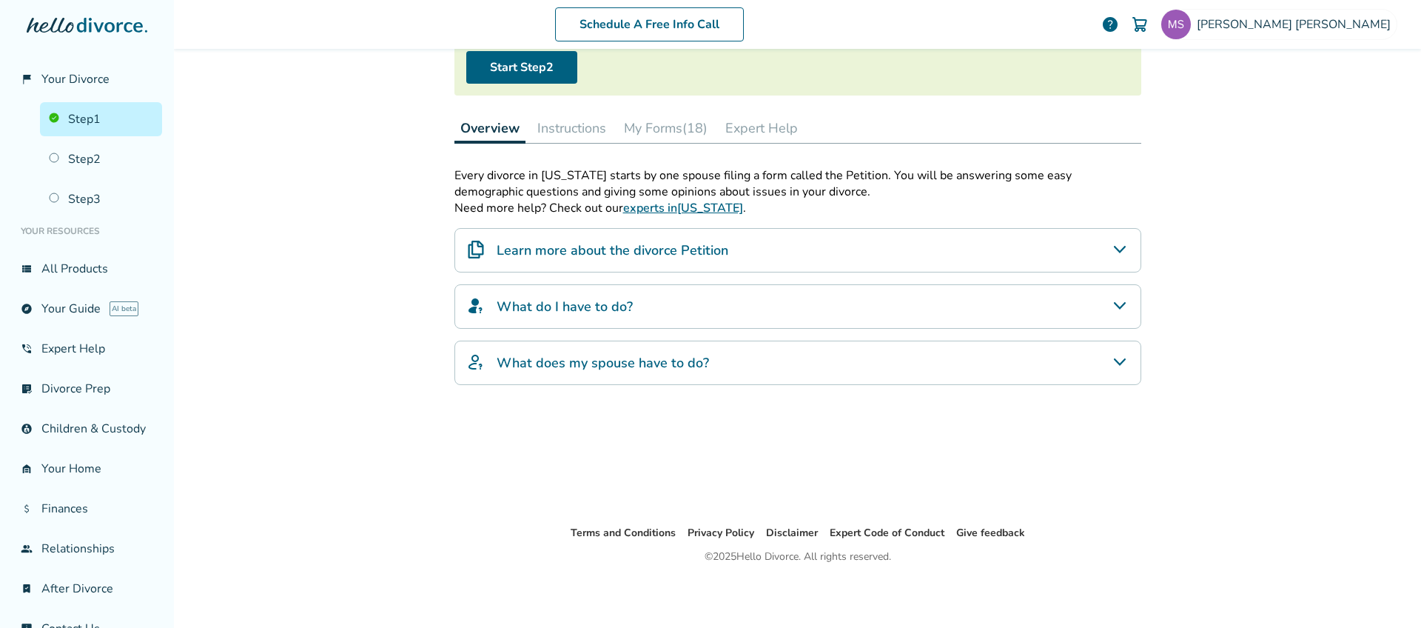
scroll to position [73, 0]
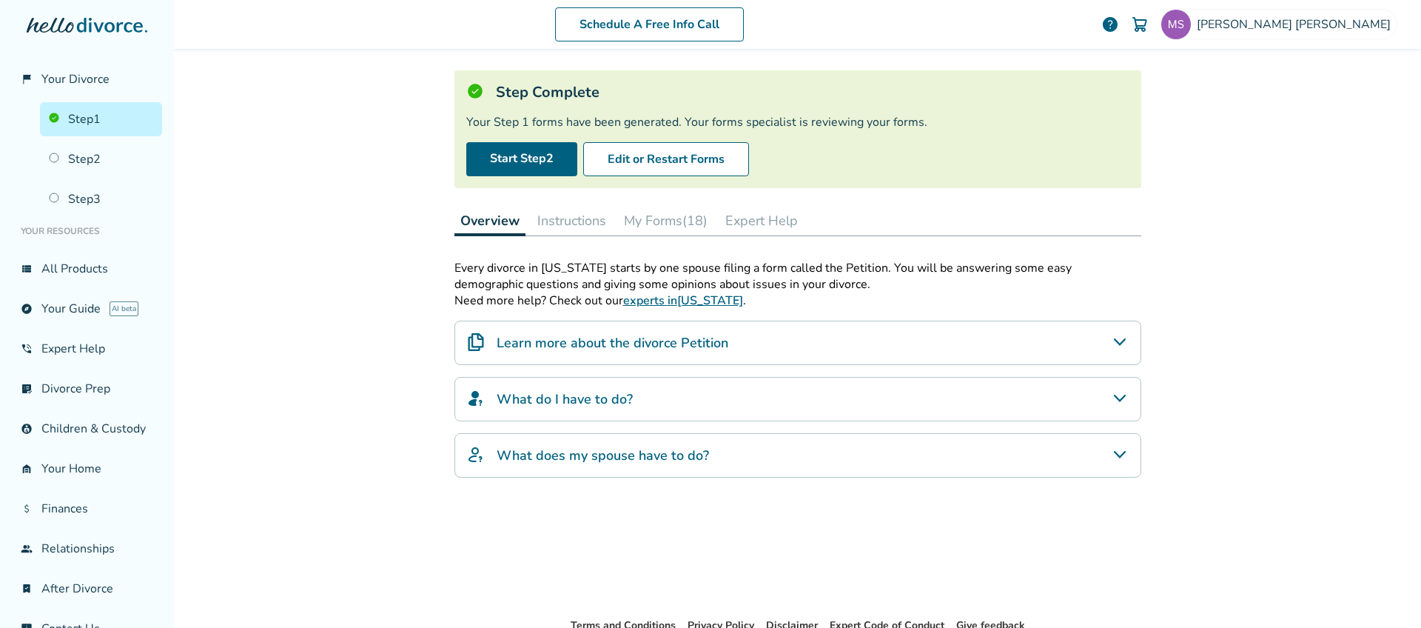
click at [563, 223] on button "Instructions" at bounding box center [571, 221] width 81 height 30
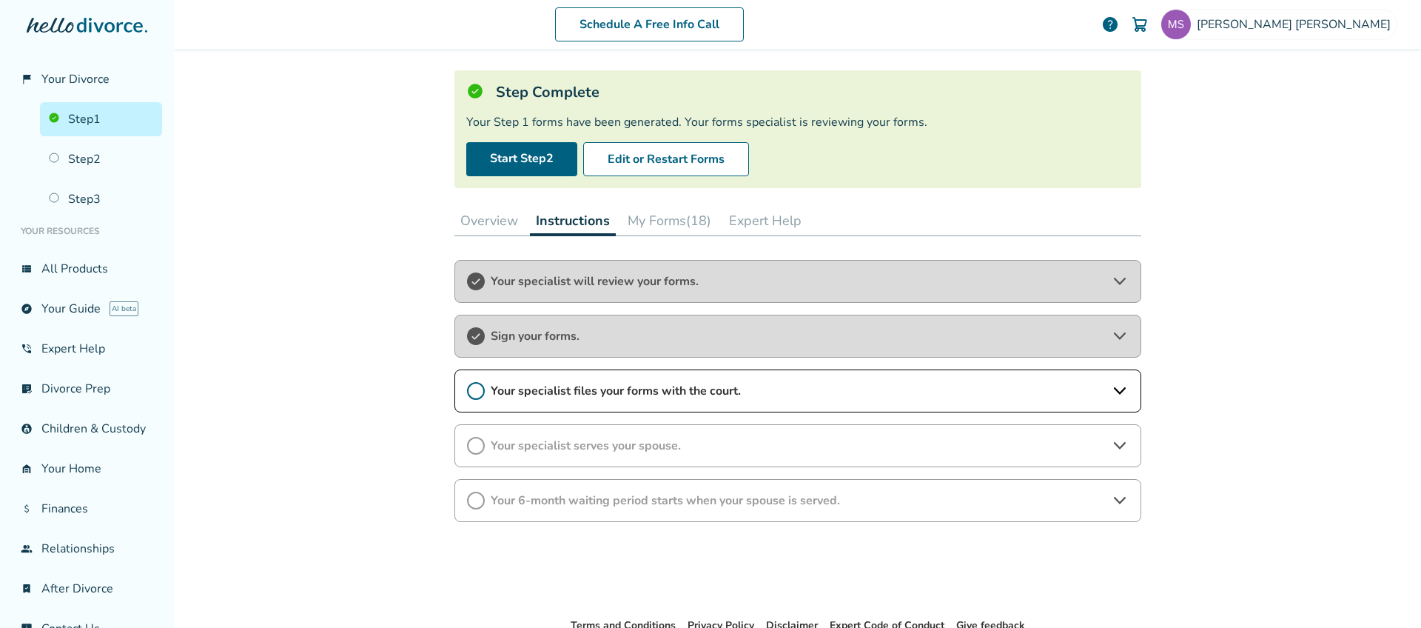
click at [671, 214] on button "My Forms (18)" at bounding box center [669, 221] width 95 height 30
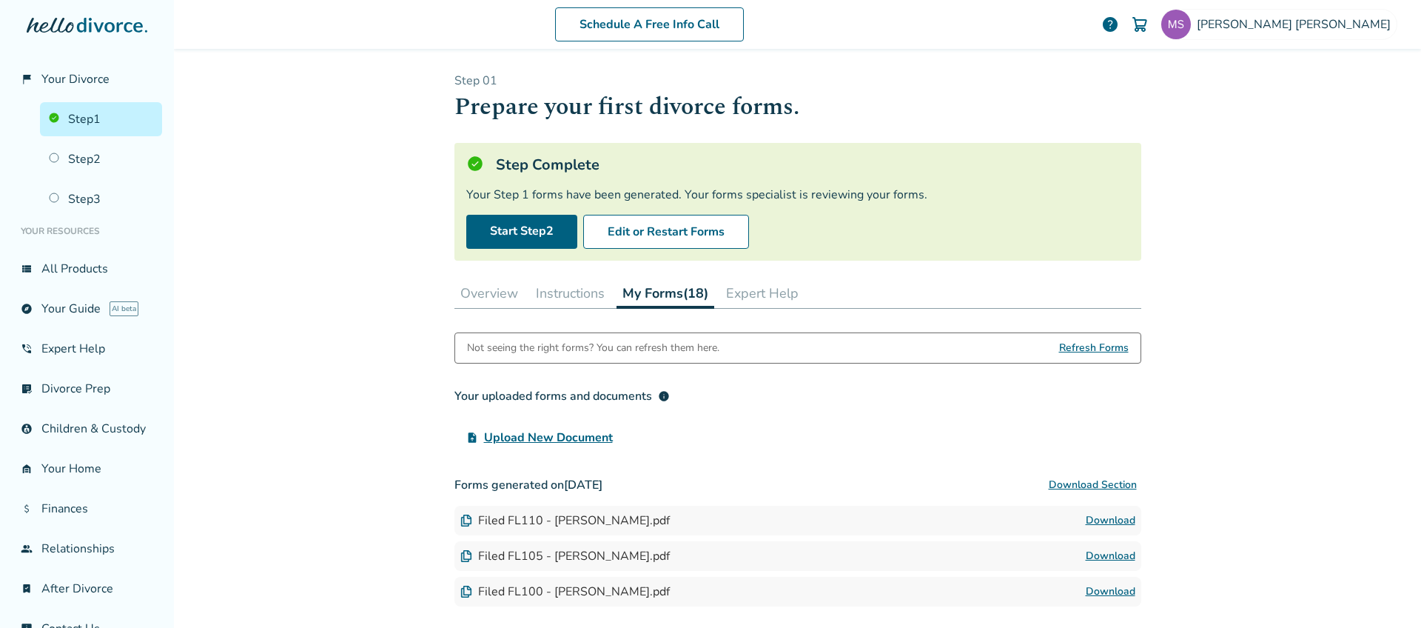
click at [474, 289] on button "Overview" at bounding box center [489, 293] width 70 height 30
